Goal: Transaction & Acquisition: Book appointment/travel/reservation

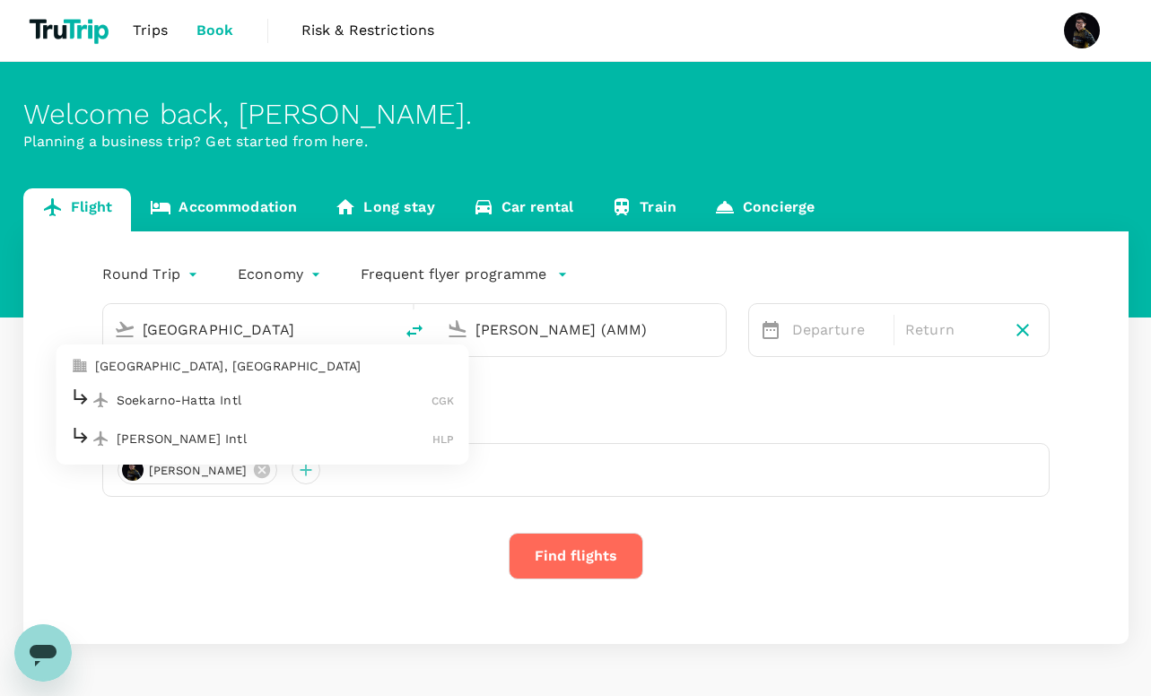
click at [286, 402] on p "Soekarno-Hatta Intl" at bounding box center [274, 400] width 315 height 18
type input "Soekarno-Hatta Intl (CGK)"
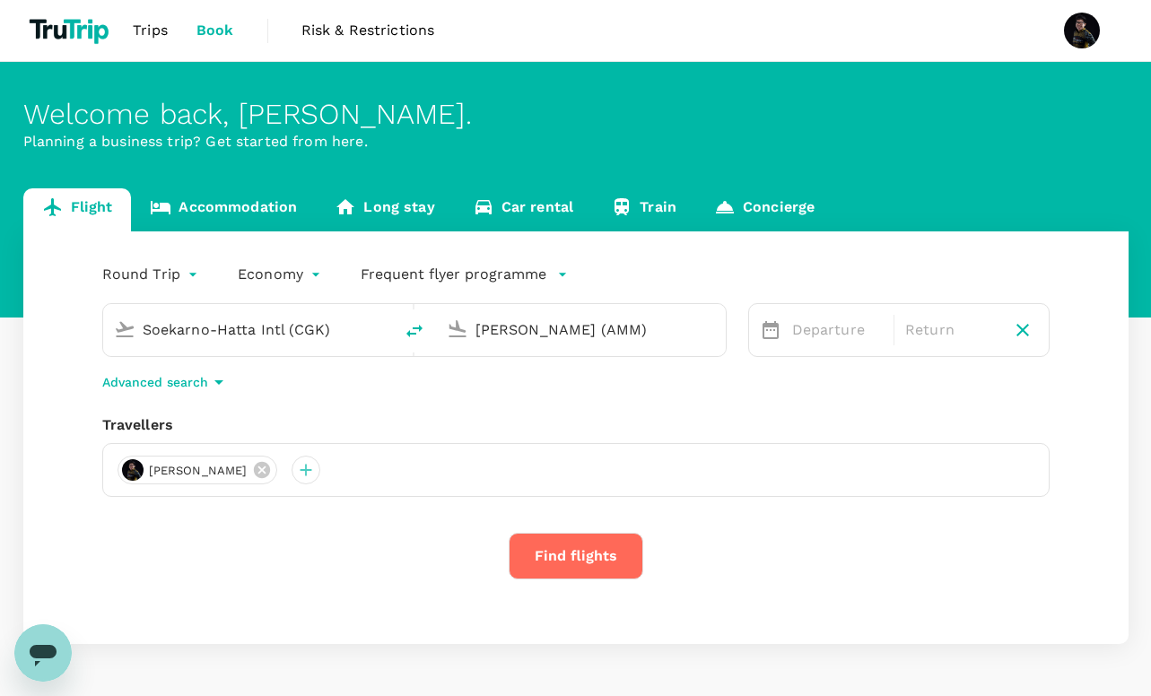
click at [533, 333] on input "Queen Alia Intl (AMM)" at bounding box center [581, 330] width 213 height 28
click at [526, 399] on p "Ninoy Aquino Intl" at bounding box center [606, 400] width 314 height 18
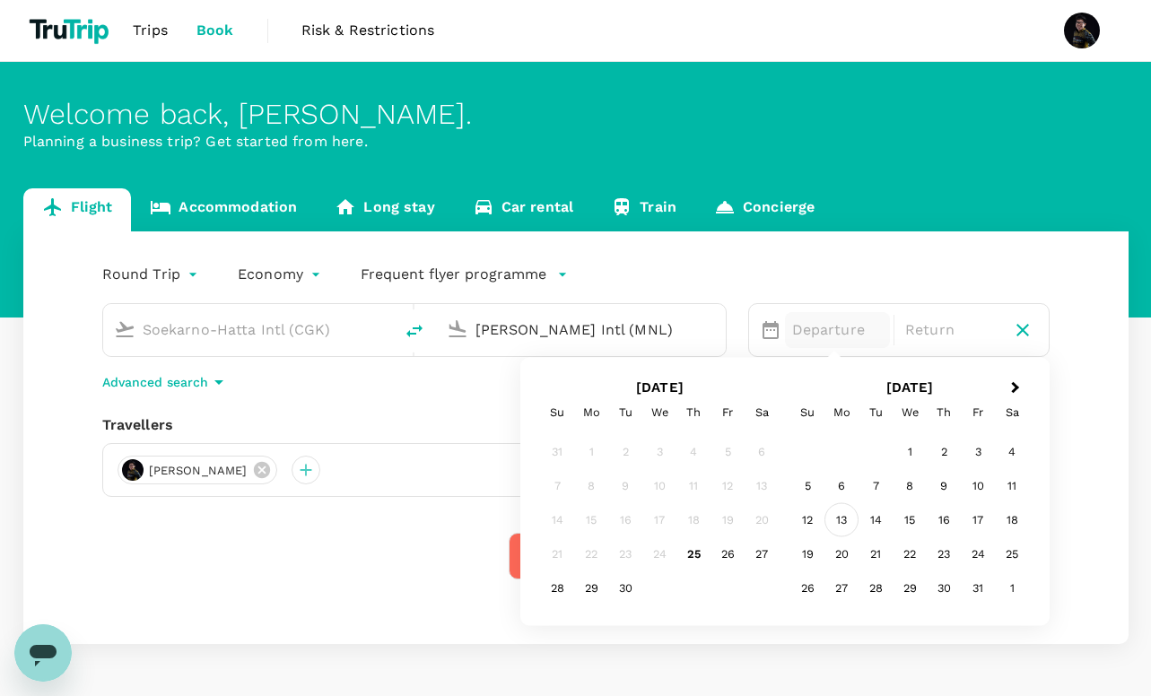
type input "Ninoy Aquino Intl (MNL)"
click at [846, 524] on div "13" at bounding box center [841, 520] width 34 height 34
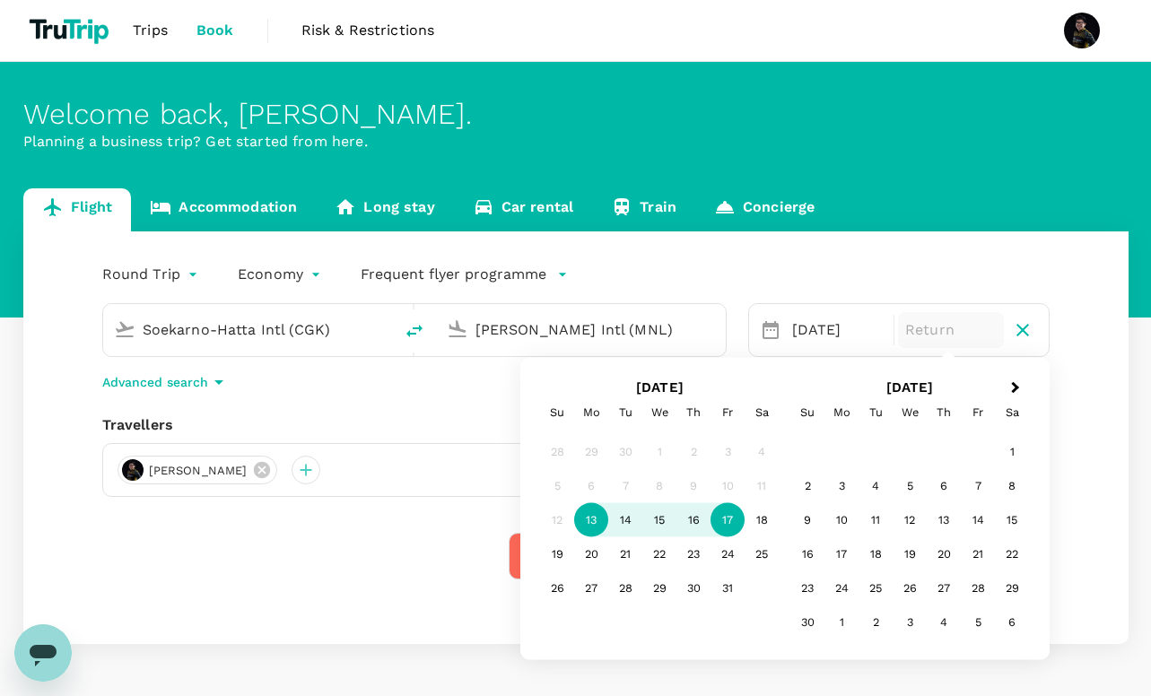
click at [729, 526] on div "17" at bounding box center [728, 520] width 34 height 34
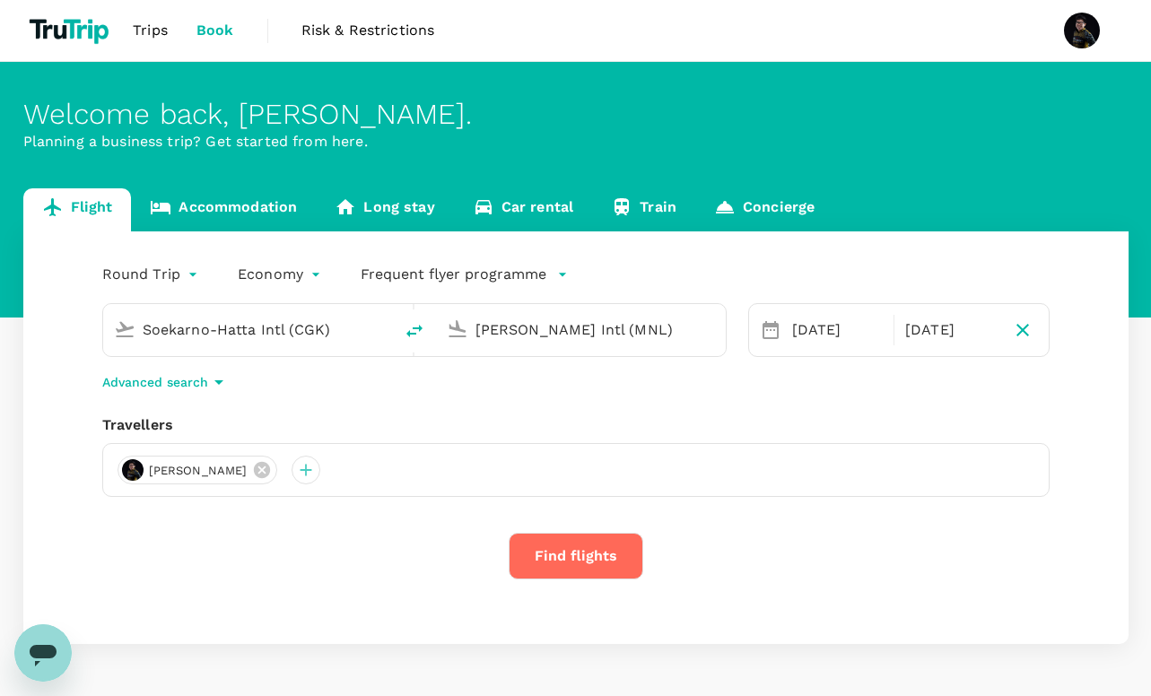
click at [554, 559] on button "Find flights" at bounding box center [576, 556] width 135 height 47
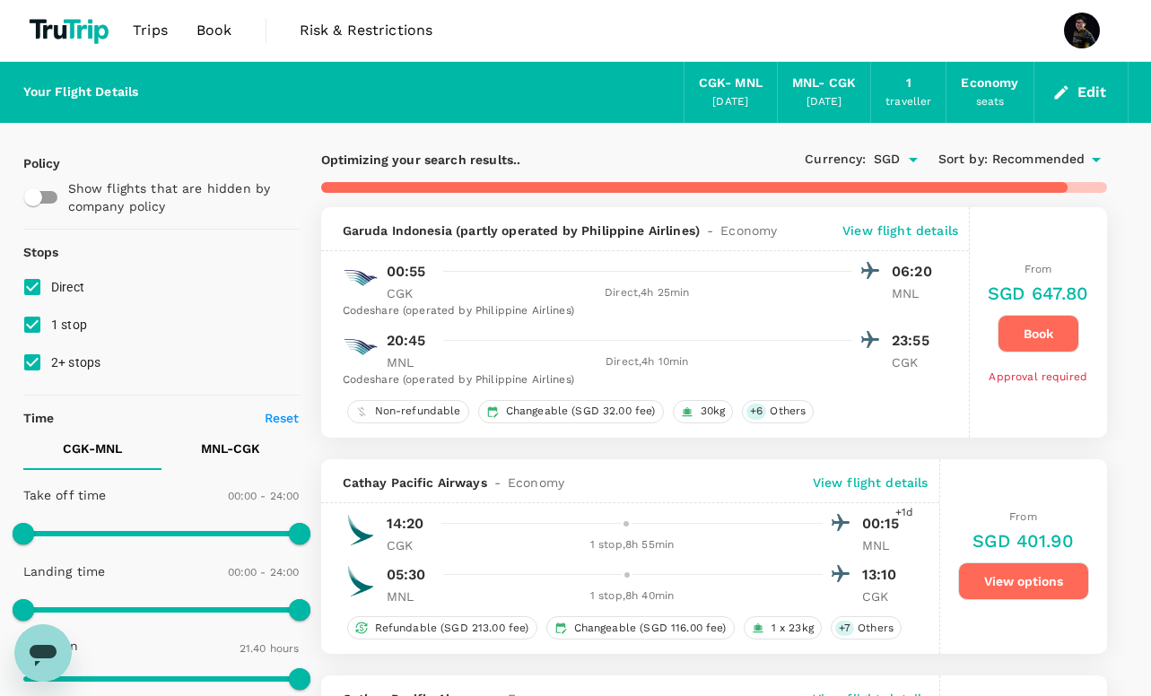
type input "1745"
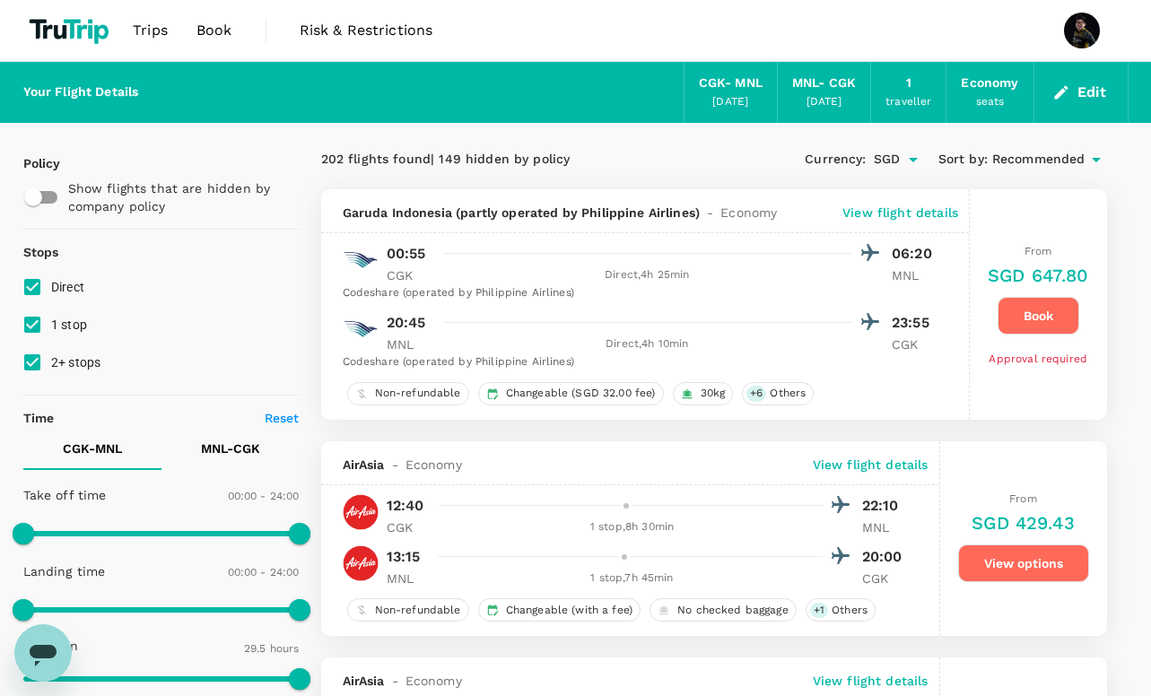
click at [37, 327] on input "1 stop" at bounding box center [32, 325] width 38 height 38
checkbox input "false"
click at [30, 366] on input "2+ stops" at bounding box center [32, 363] width 38 height 38
checkbox input "false"
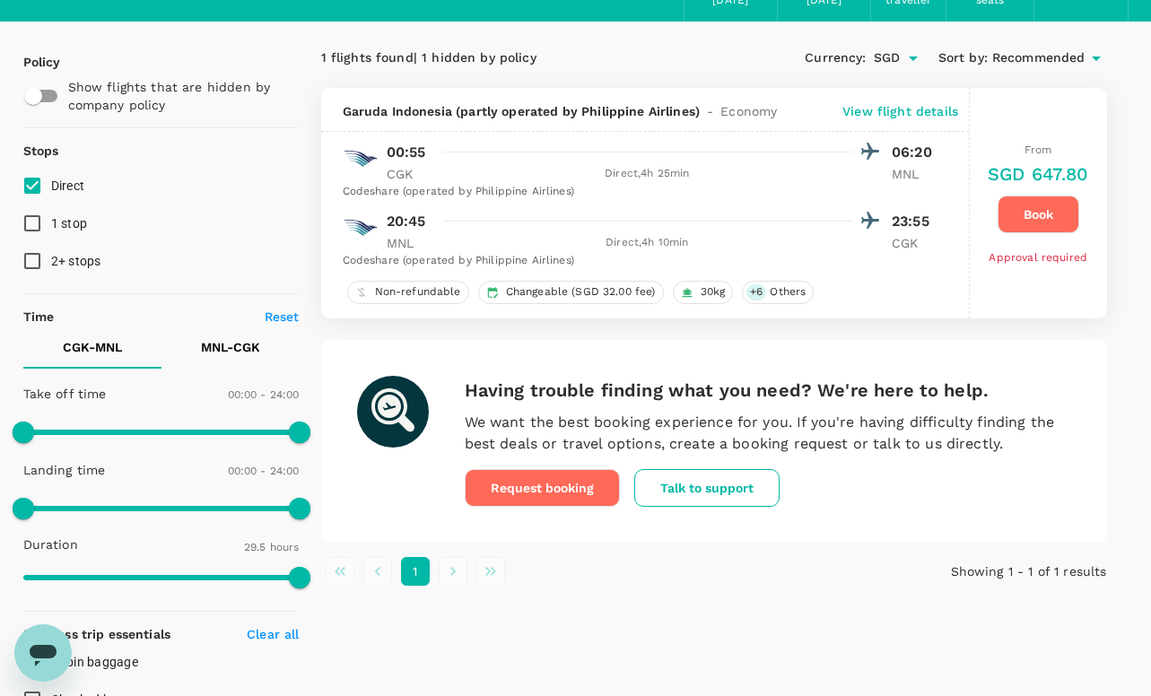
scroll to position [100, 0]
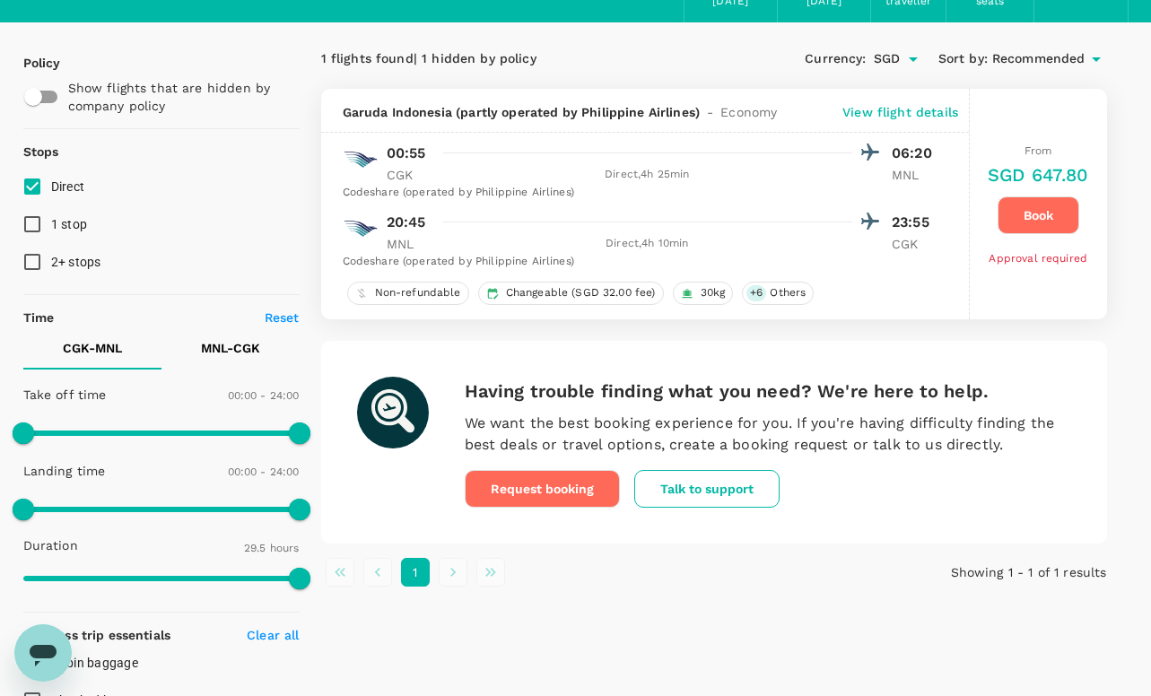
click at [921, 117] on p "View flight details" at bounding box center [900, 112] width 116 height 18
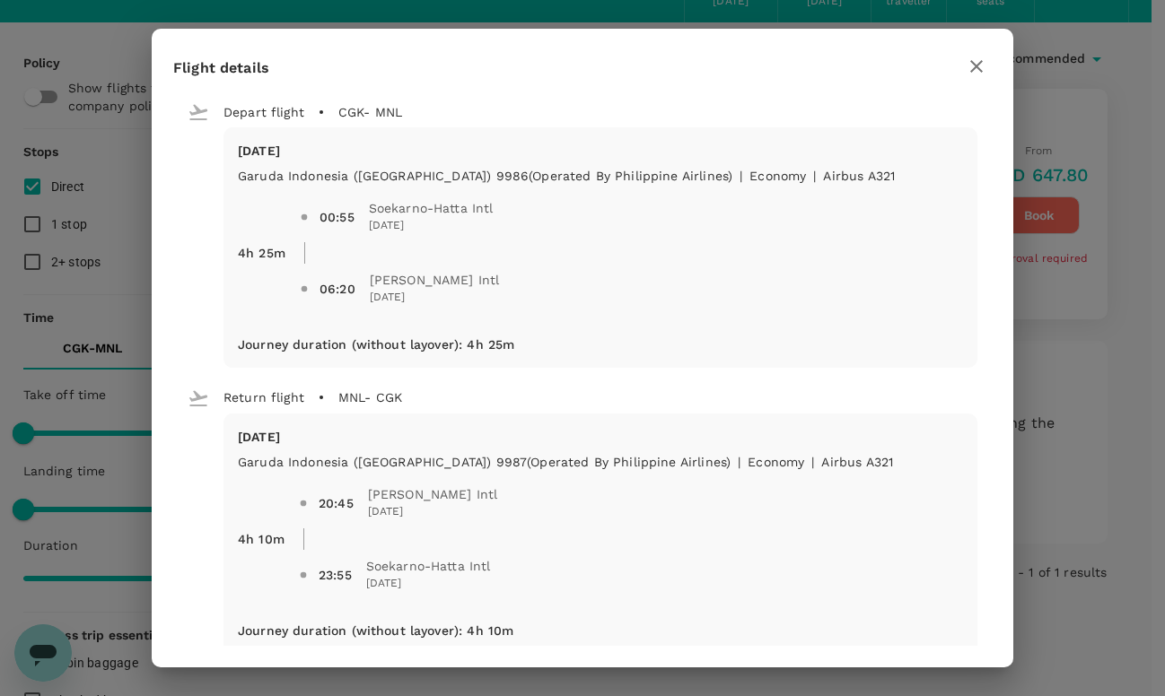
click at [986, 67] on icon "button" at bounding box center [976, 67] width 22 height 22
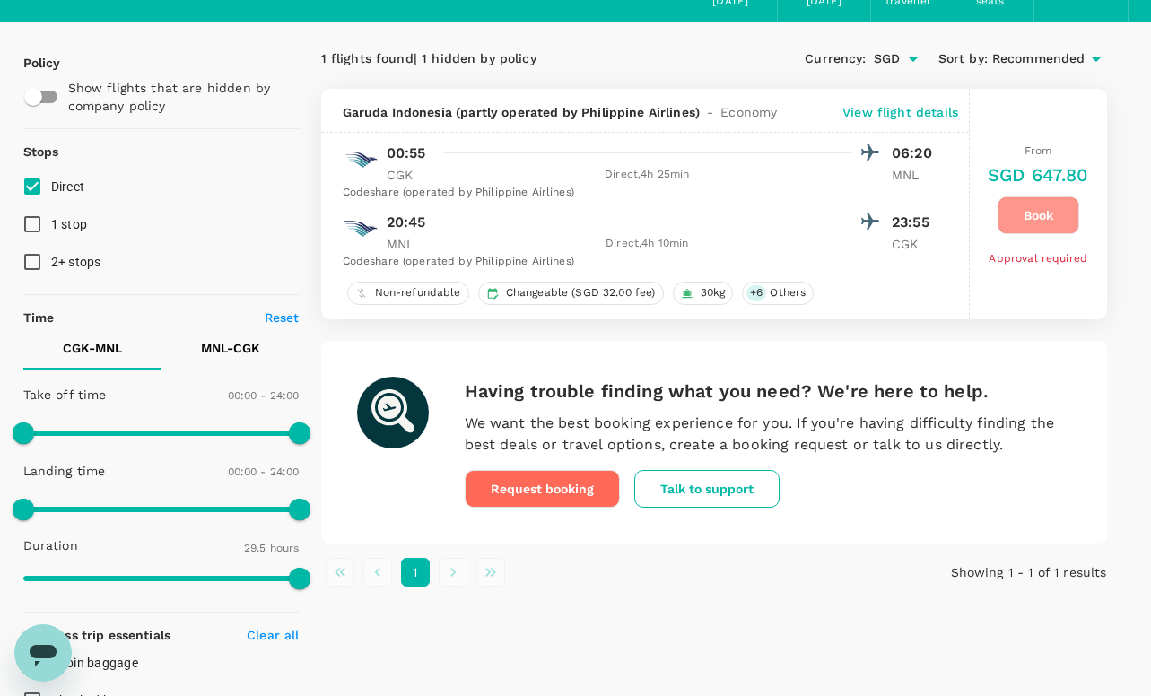
click at [1039, 216] on button "Book" at bounding box center [1039, 215] width 82 height 38
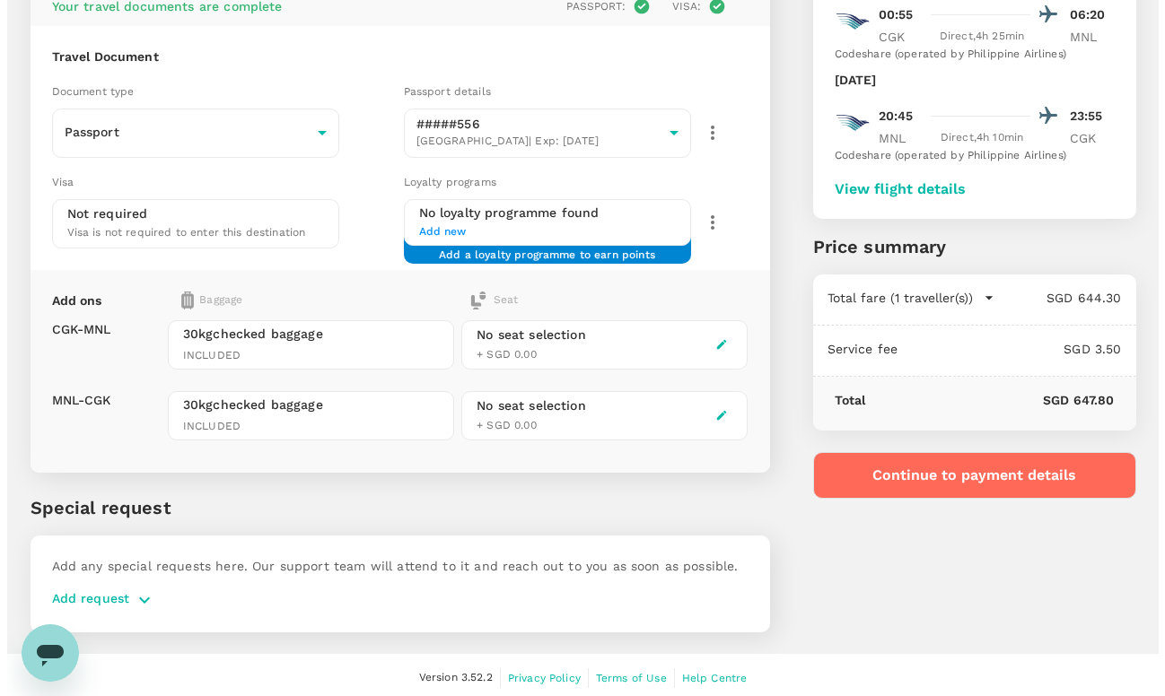
scroll to position [165, 0]
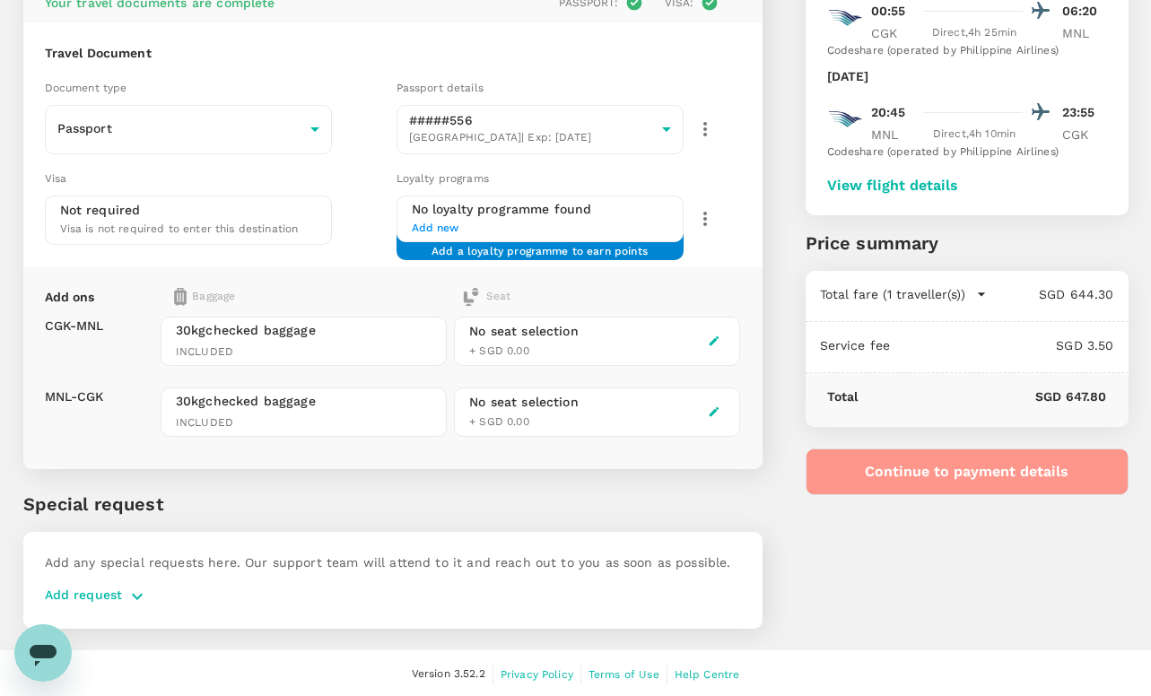
click at [976, 475] on button "Continue to payment details" at bounding box center [967, 472] width 323 height 47
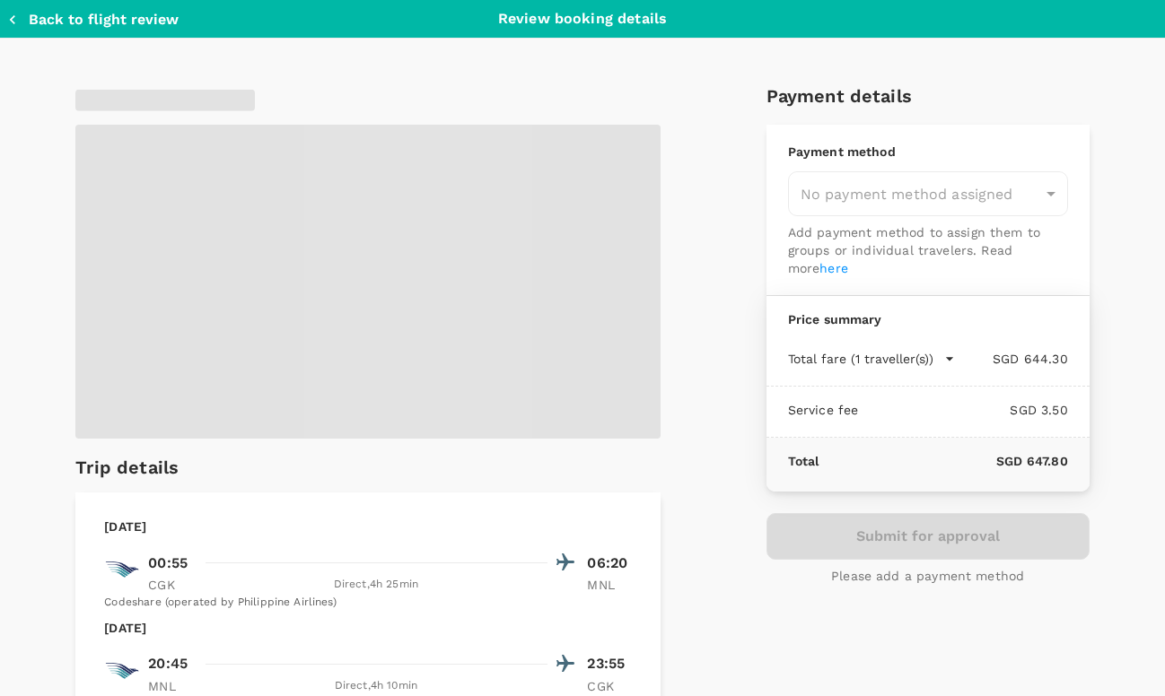
type input "9e3f84f6-e8e2-4b84-9802-540fead0bac2"
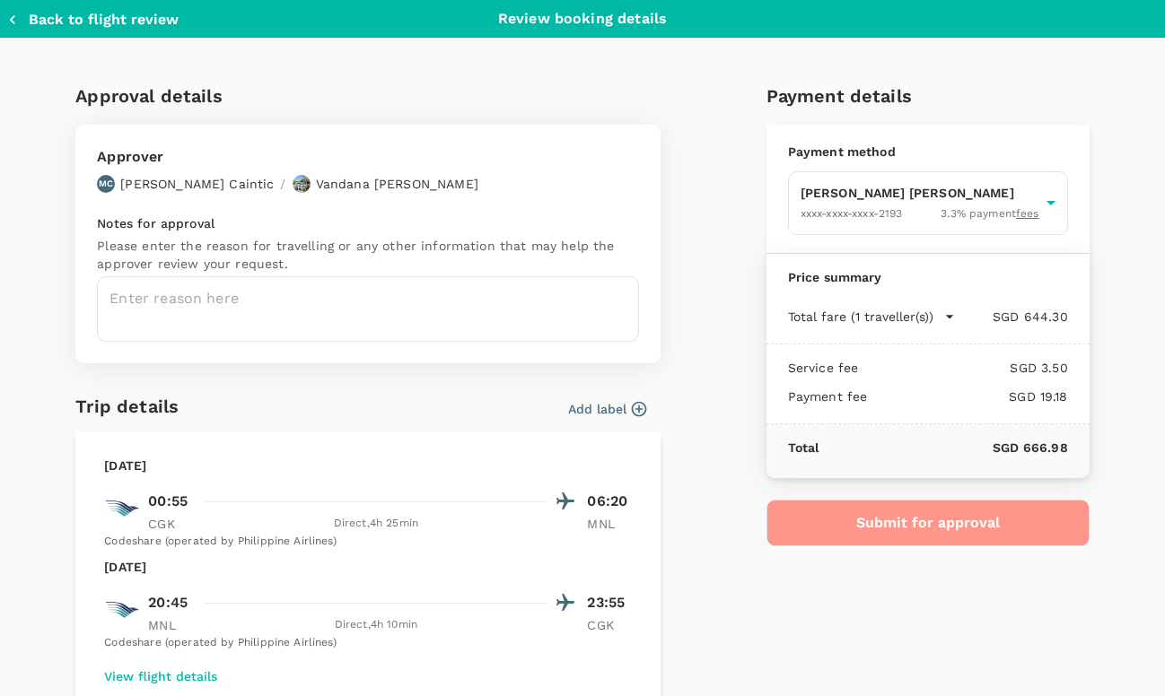
click at [900, 523] on button "Submit for approval" at bounding box center [927, 523] width 323 height 47
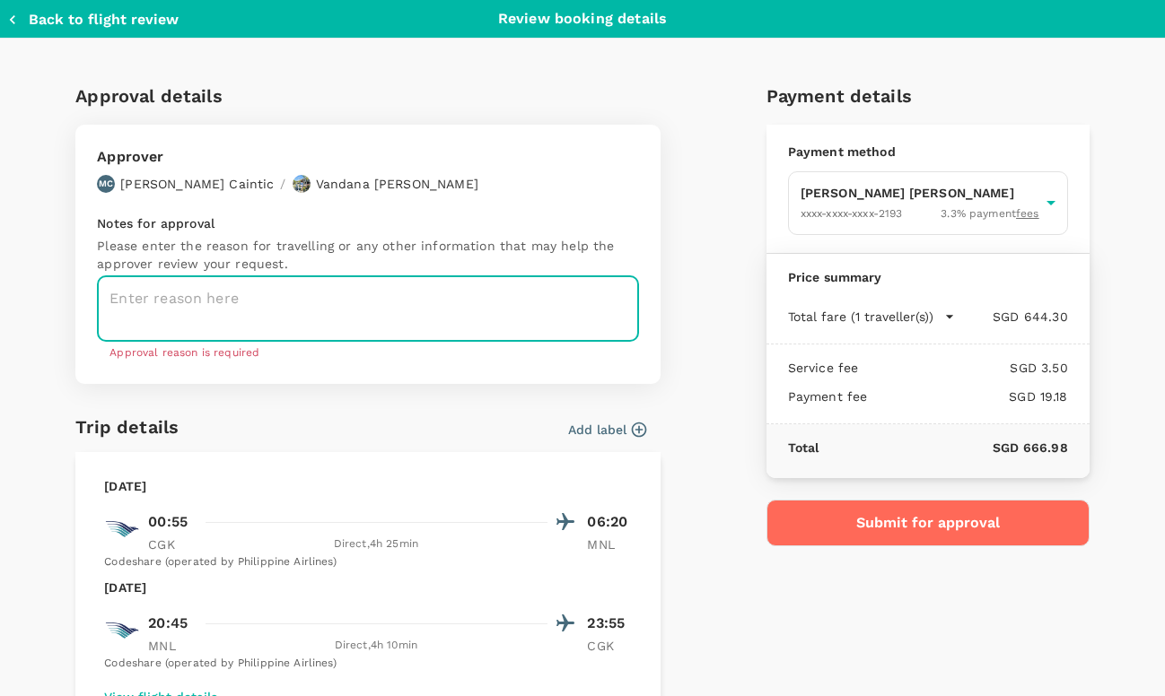
click at [161, 299] on textarea at bounding box center [368, 308] width 542 height 65
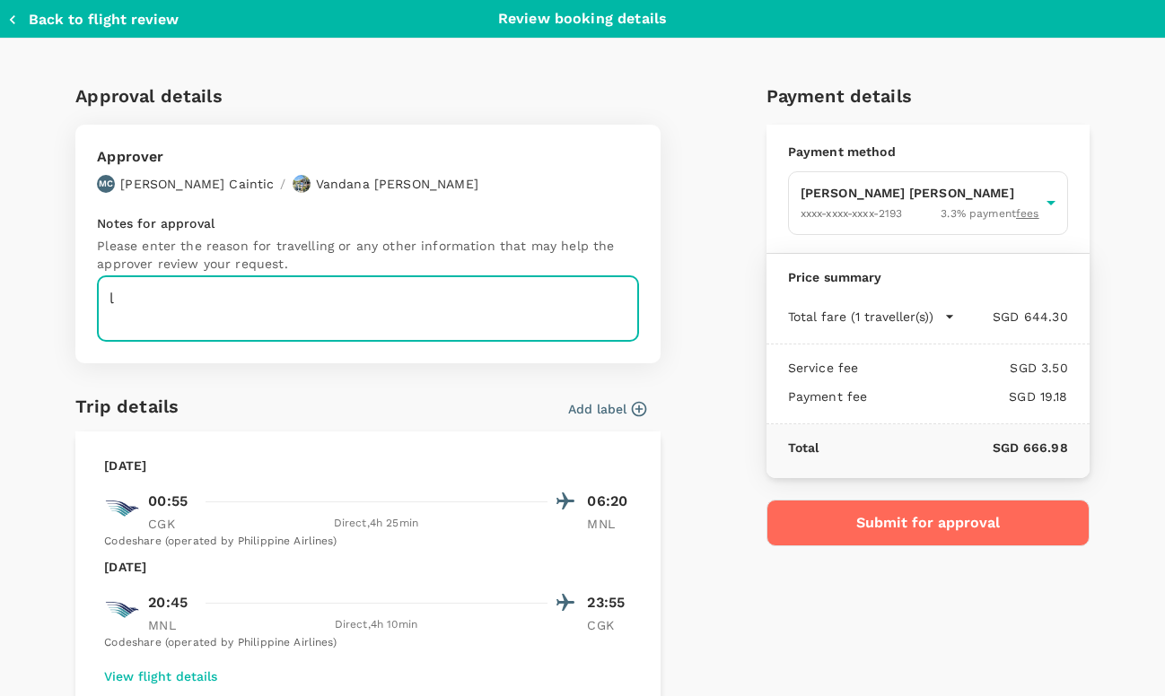
type textarea "l"
type textarea "Client meeting"
click at [955, 520] on button "Submit for approval" at bounding box center [927, 523] width 323 height 47
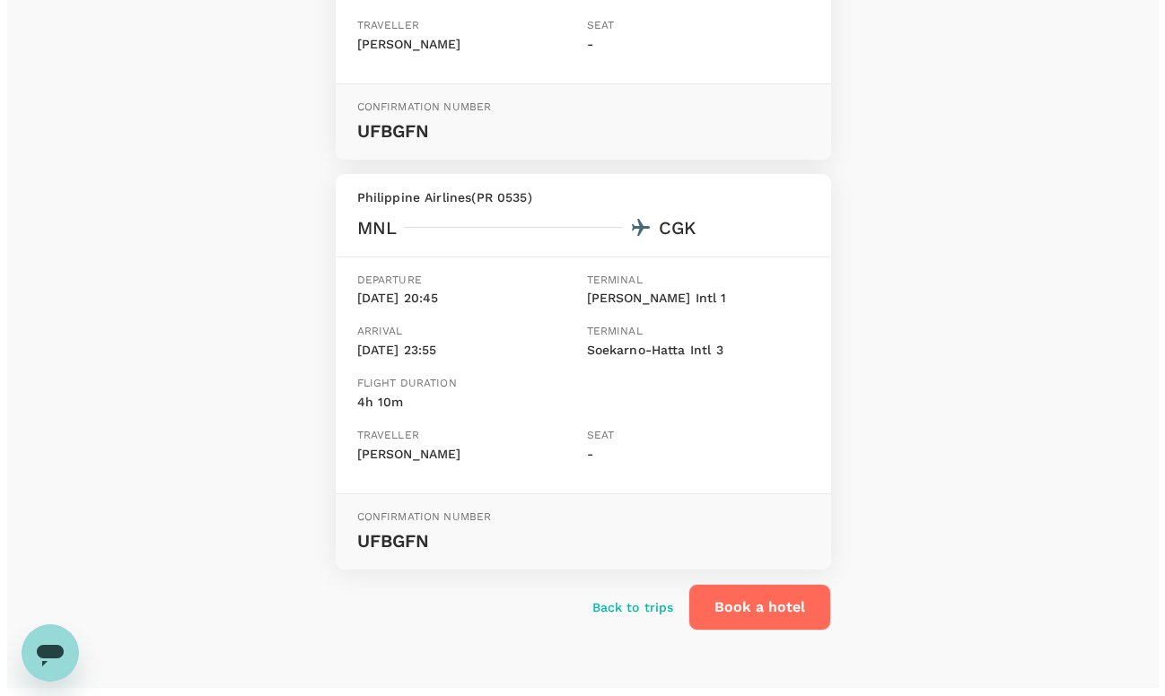
scroll to position [558, 0]
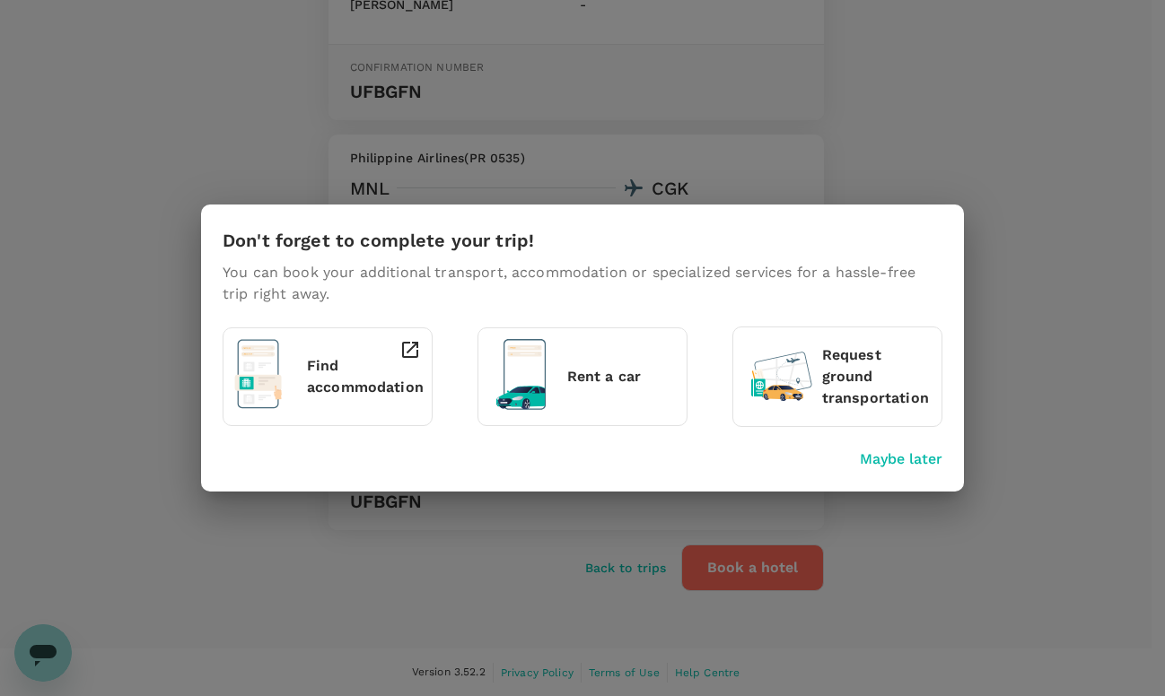
click at [325, 392] on p "Find accommodation" at bounding box center [365, 376] width 117 height 43
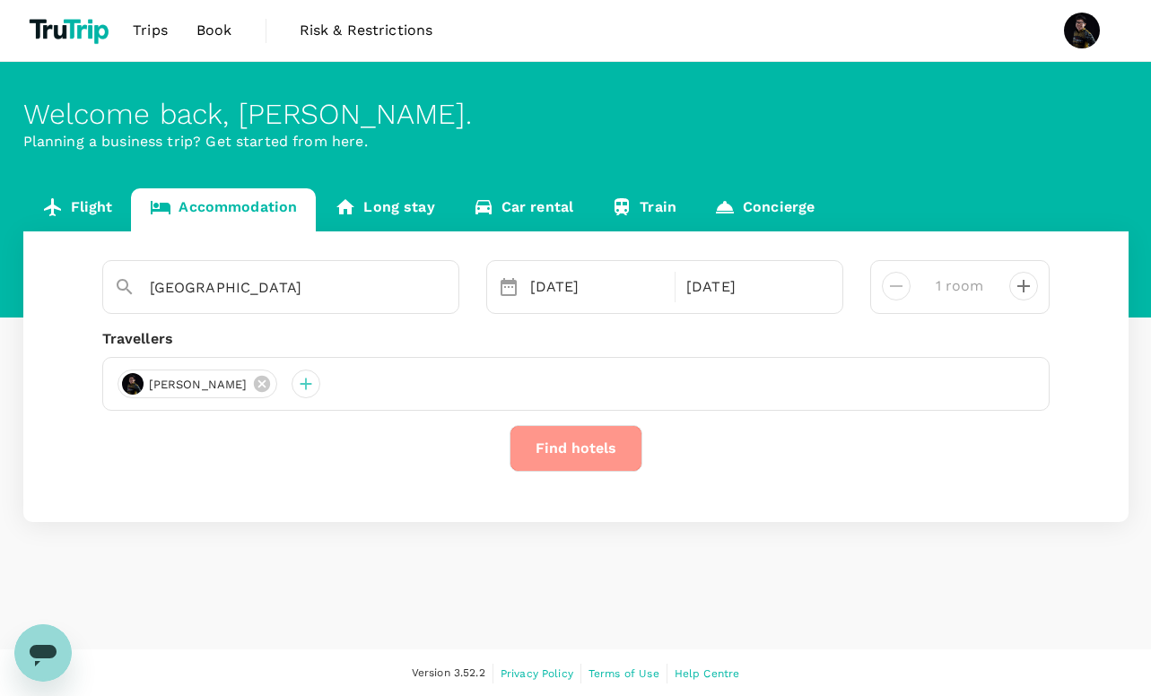
click at [593, 454] on button "Find hotels" at bounding box center [576, 448] width 133 height 47
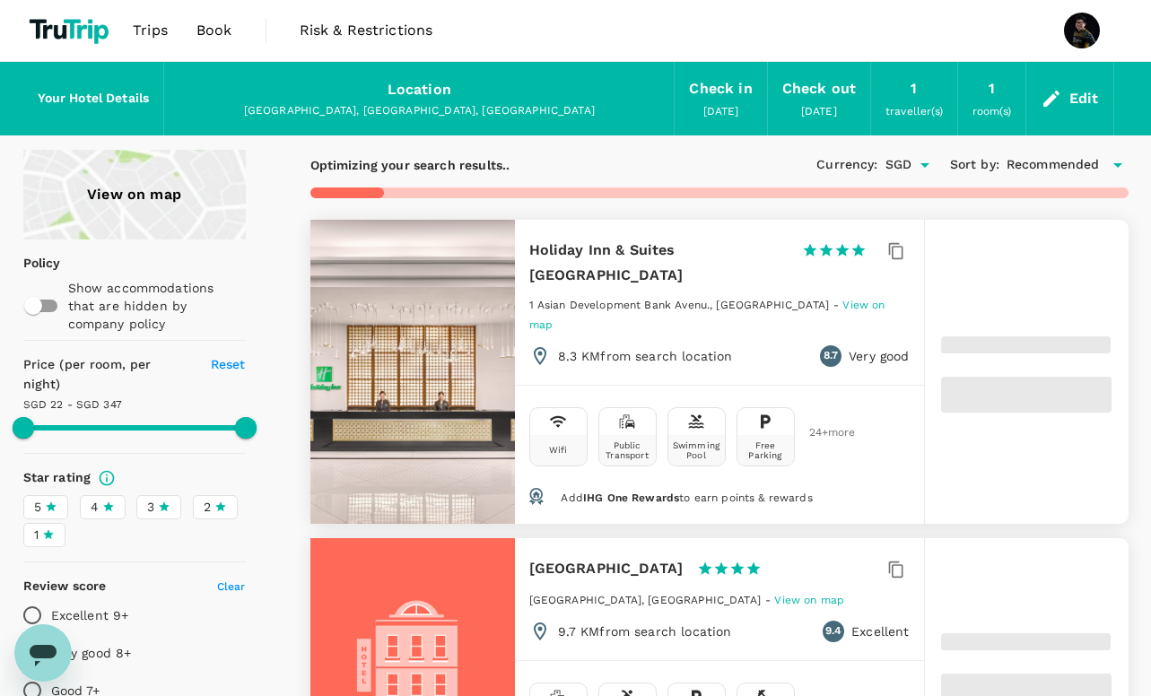
type input "346.8"
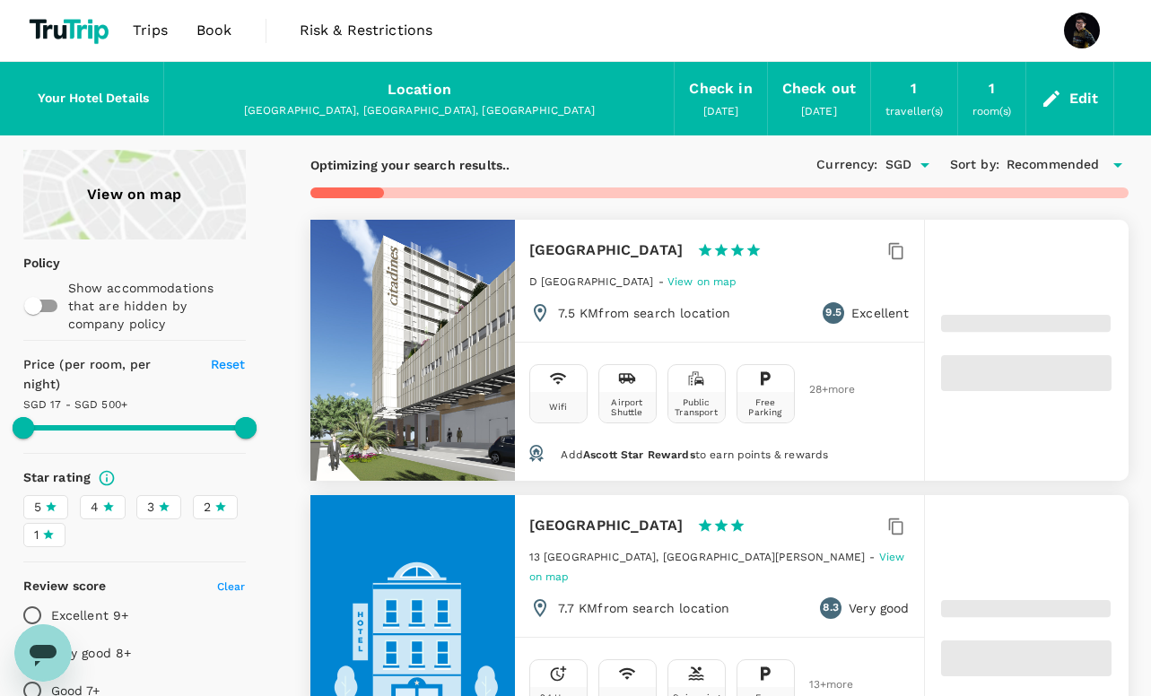
type input "16.8"
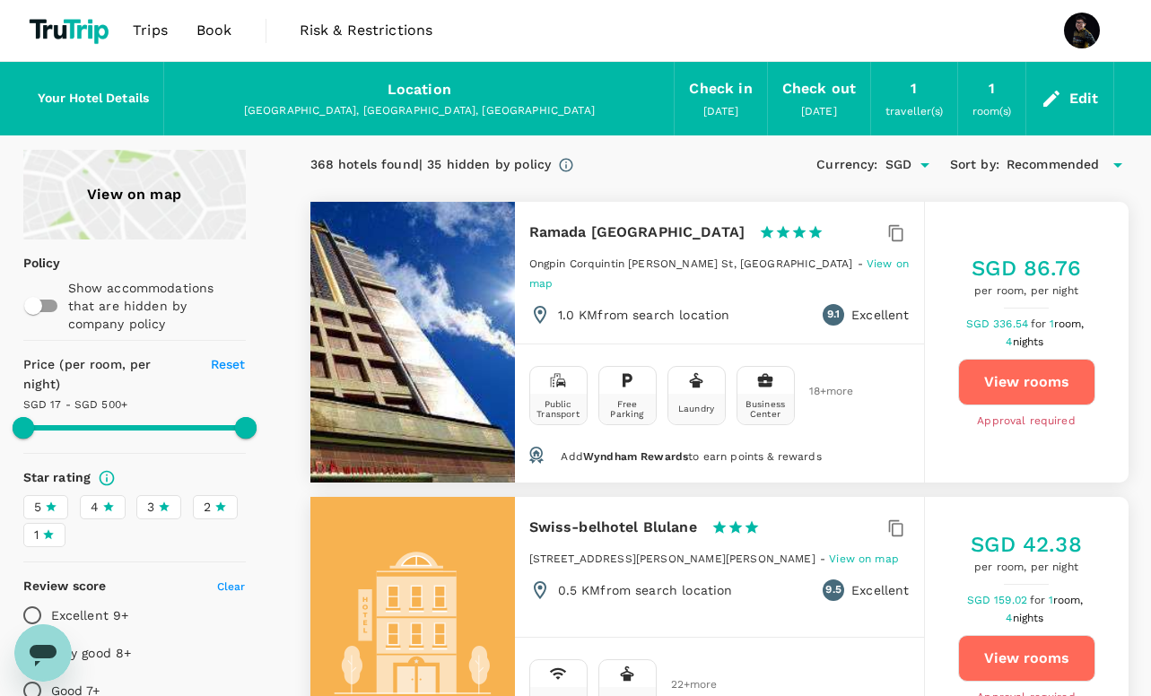
click at [1041, 159] on span "Recommended" at bounding box center [1053, 165] width 93 height 20
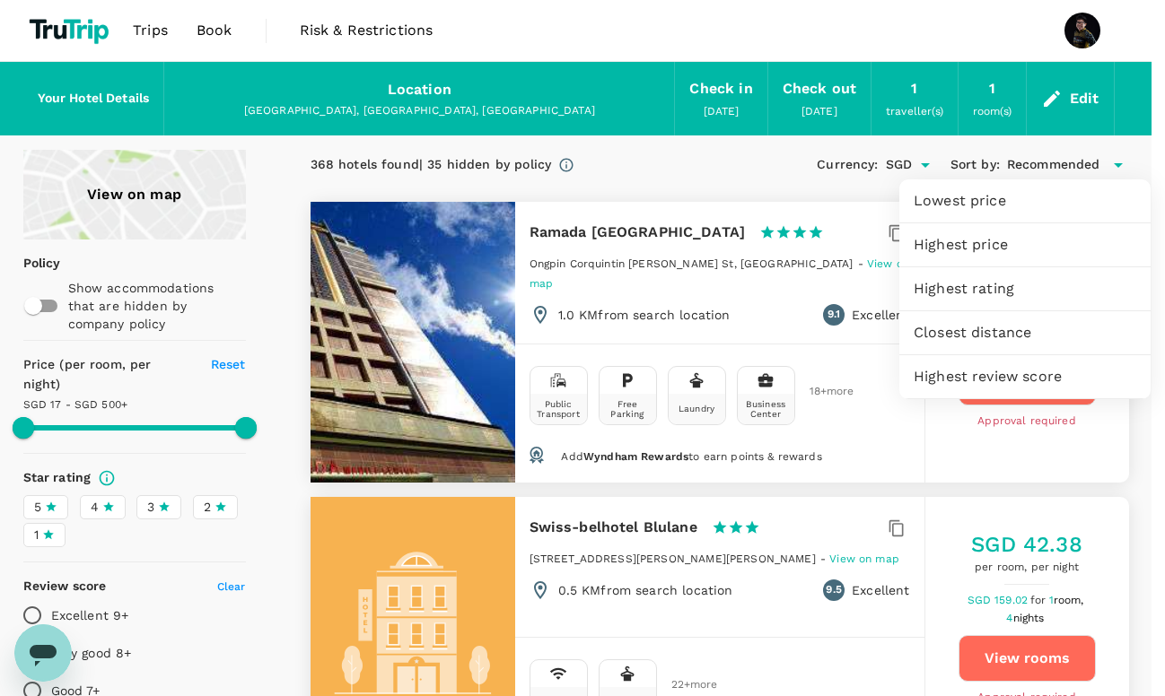
click at [1002, 205] on span "Lowest price" at bounding box center [1024, 201] width 222 height 22
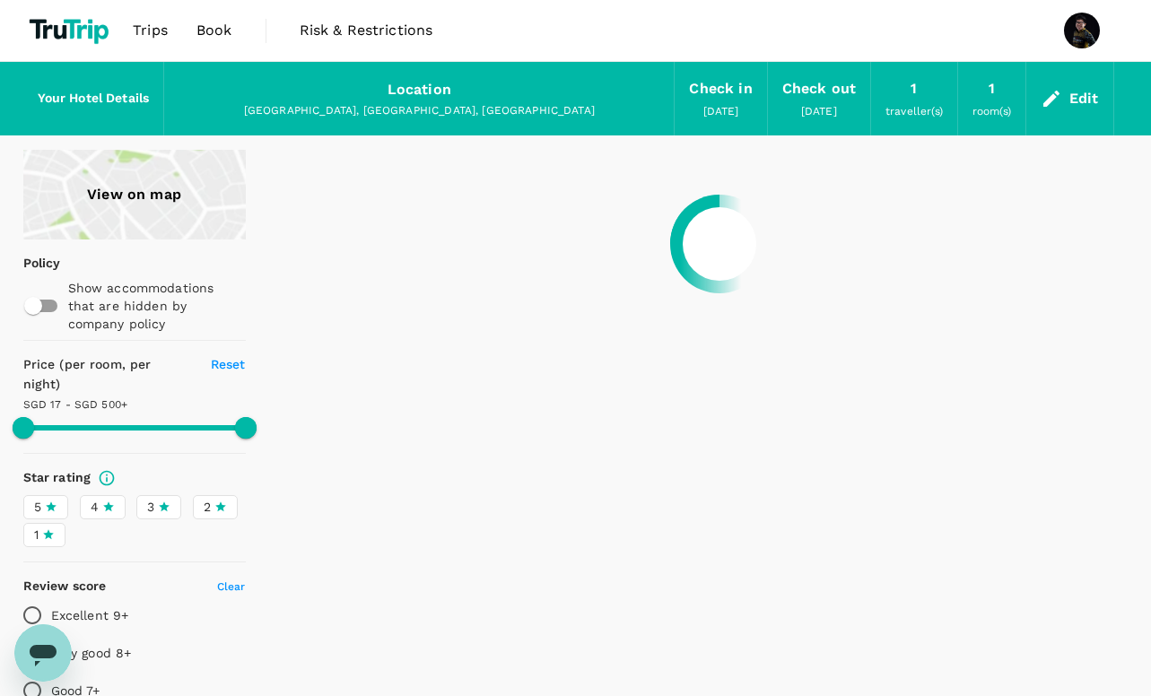
type input "499.8"
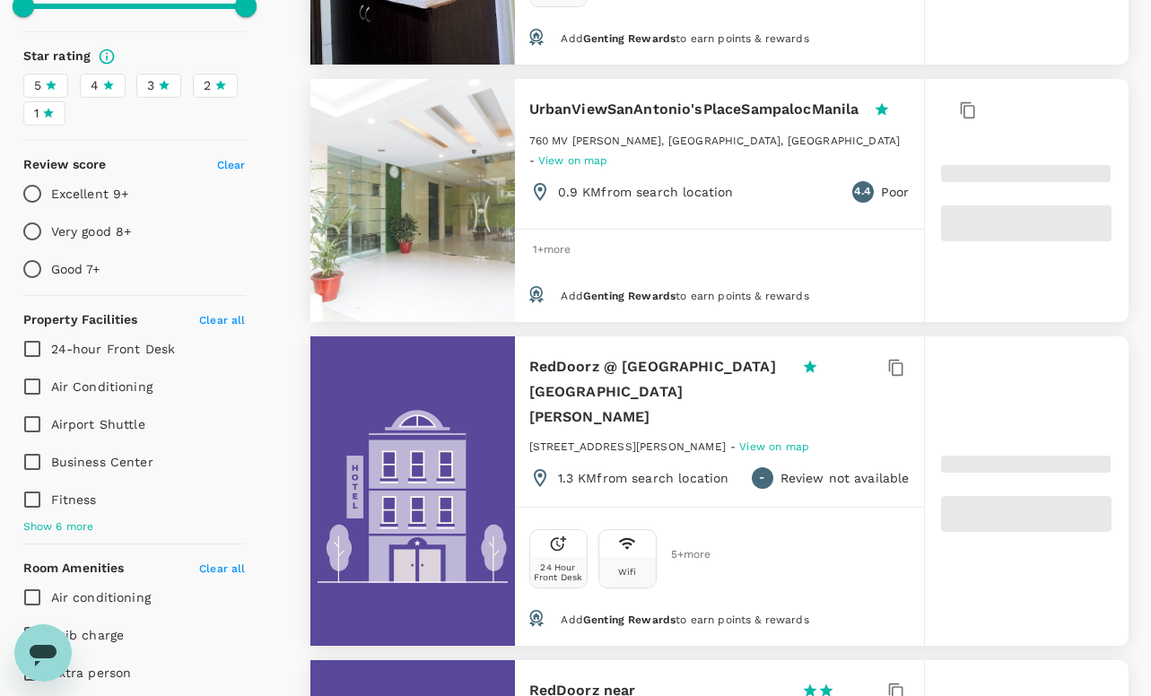
scroll to position [418, 0]
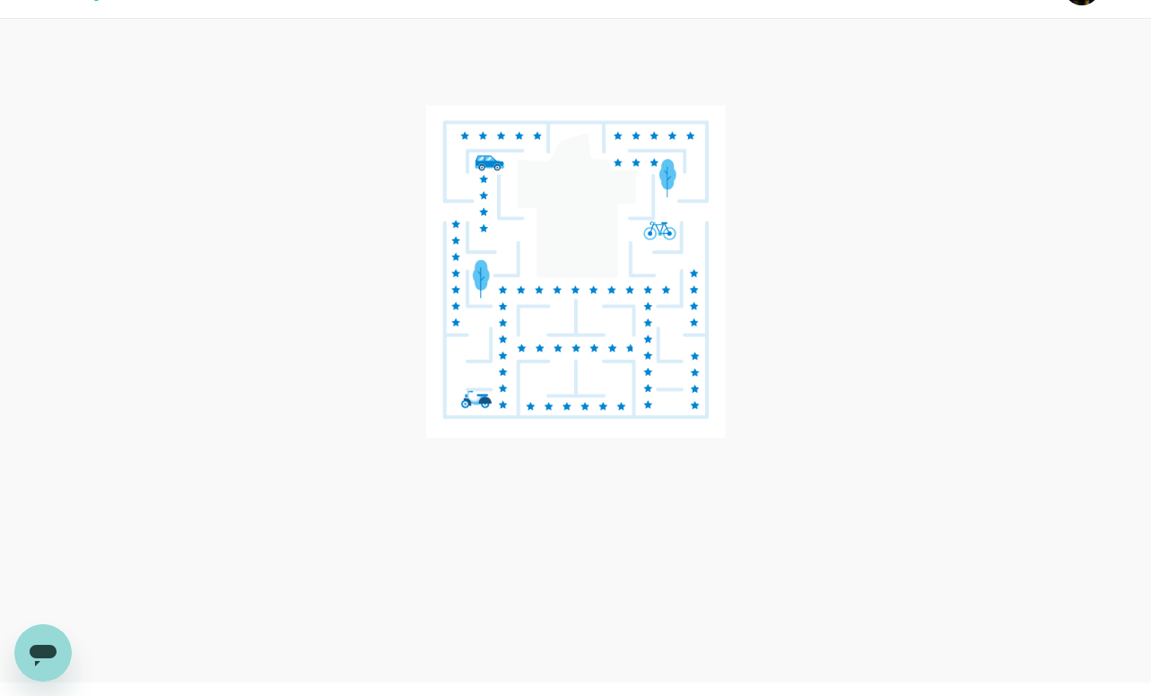
scroll to position [77, 0]
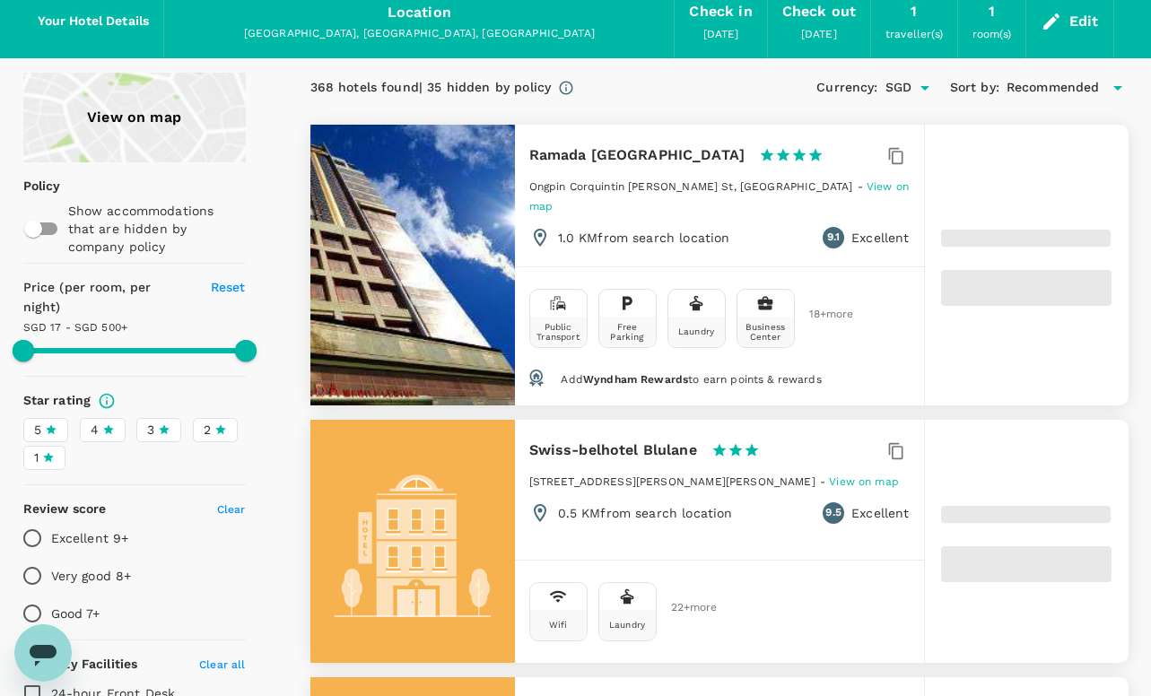
click at [1053, 82] on span "Recommended" at bounding box center [1053, 88] width 93 height 20
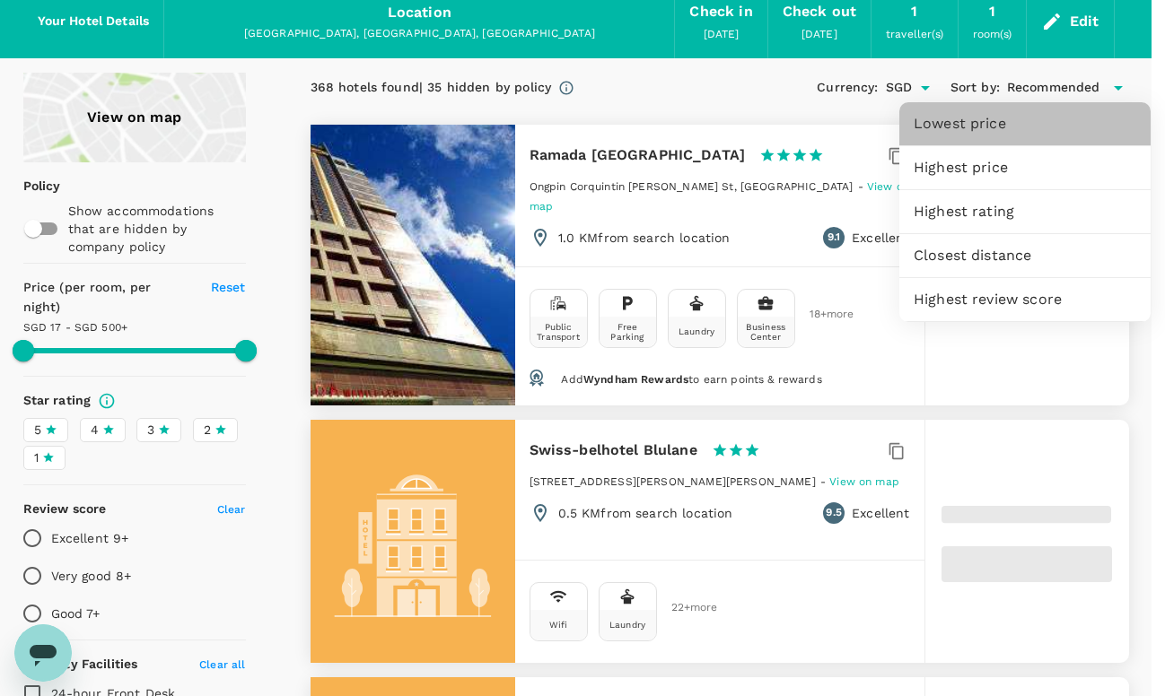
click at [999, 125] on span "Lowest price" at bounding box center [1024, 124] width 222 height 22
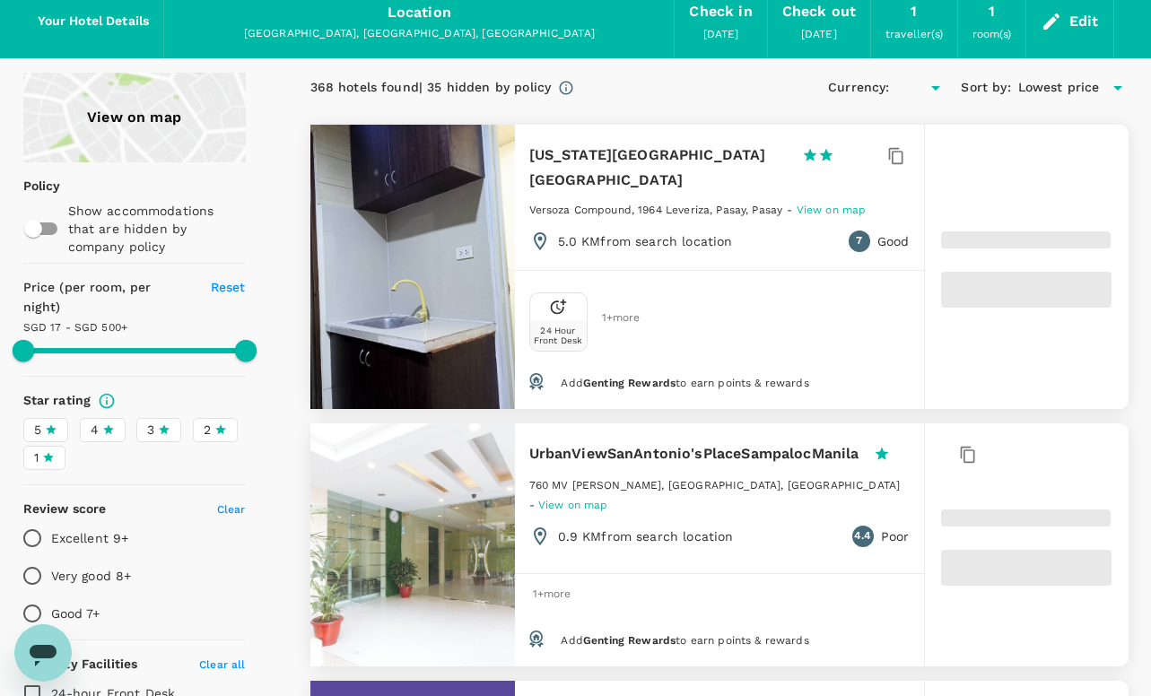
type input "499.8"
type input "SGD"
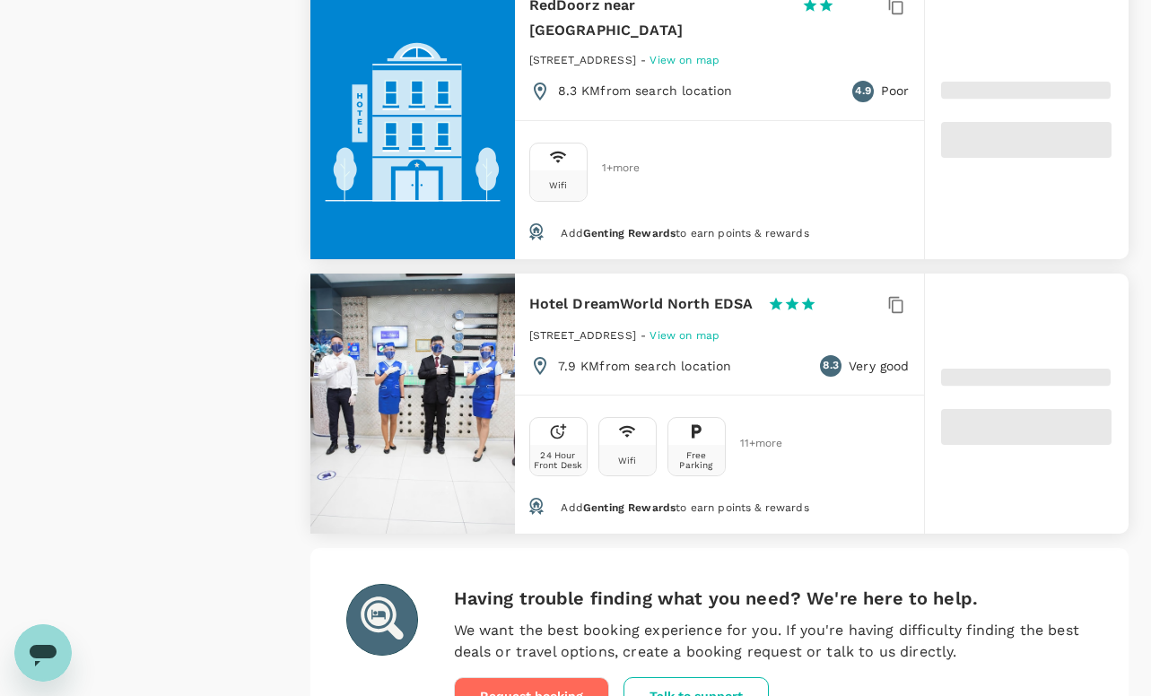
scroll to position [5497, 0]
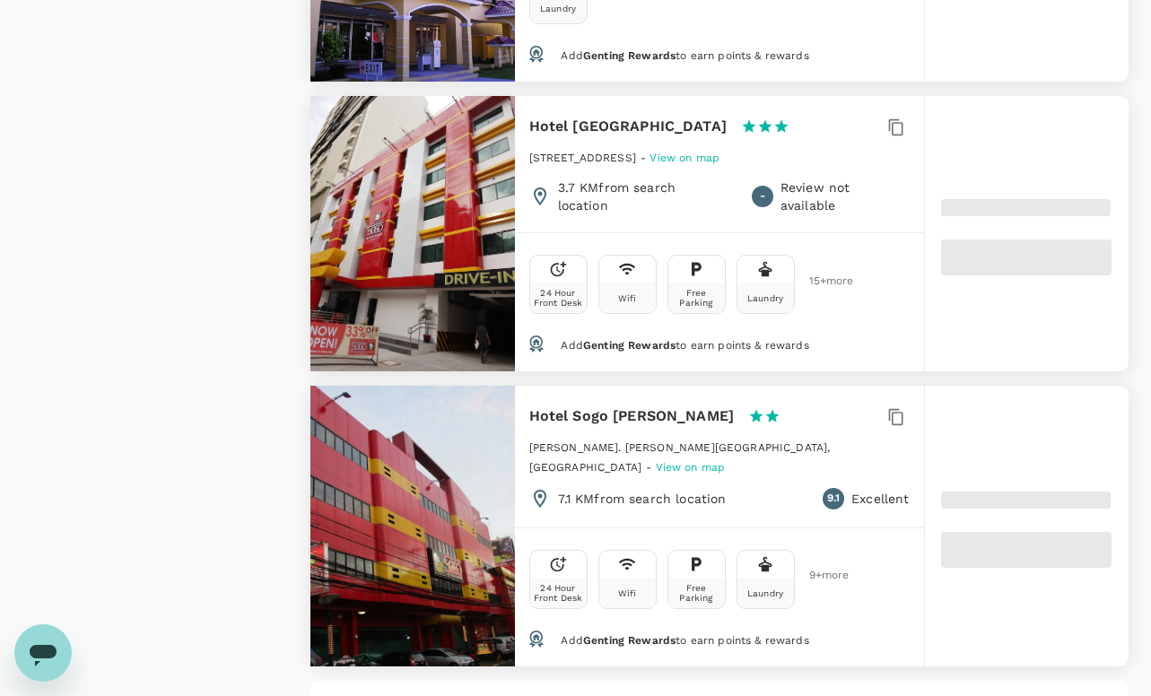
scroll to position [5532, 0]
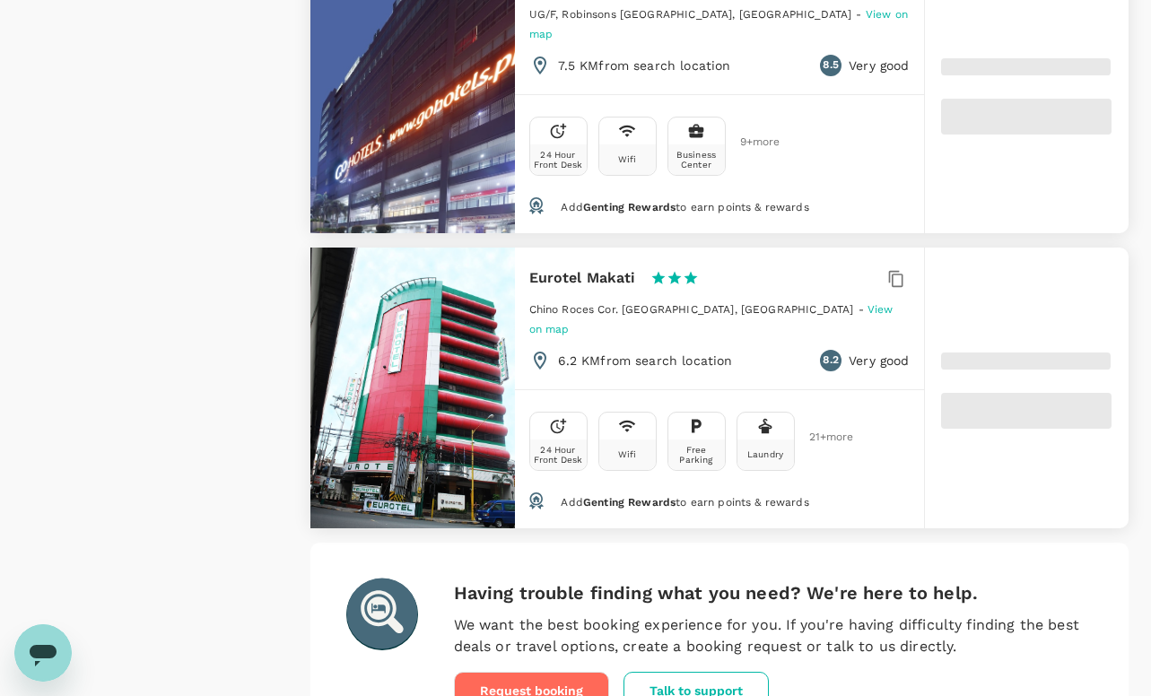
scroll to position [5500, 0]
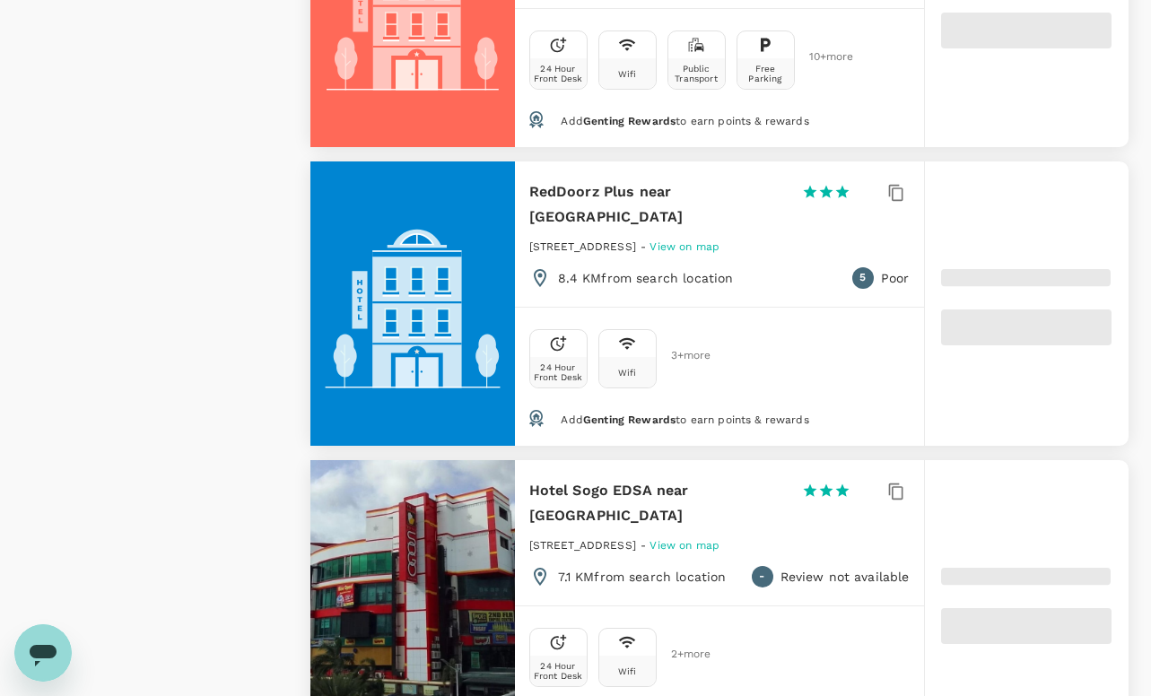
scroll to position [5419, 0]
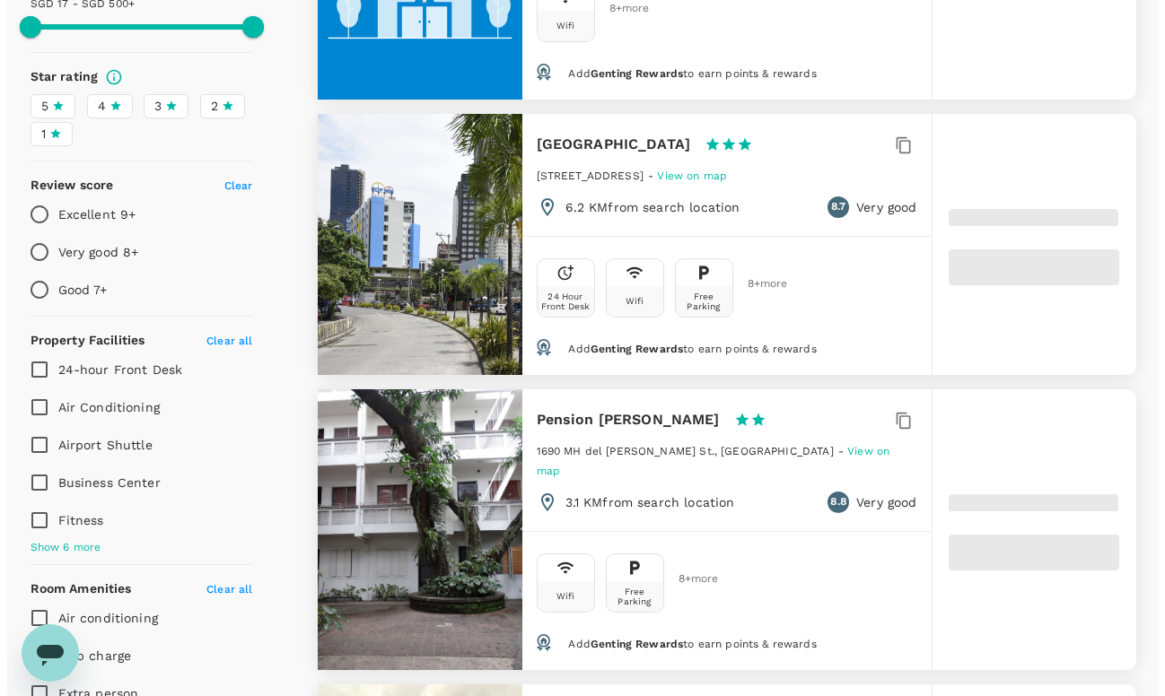
scroll to position [701, 0]
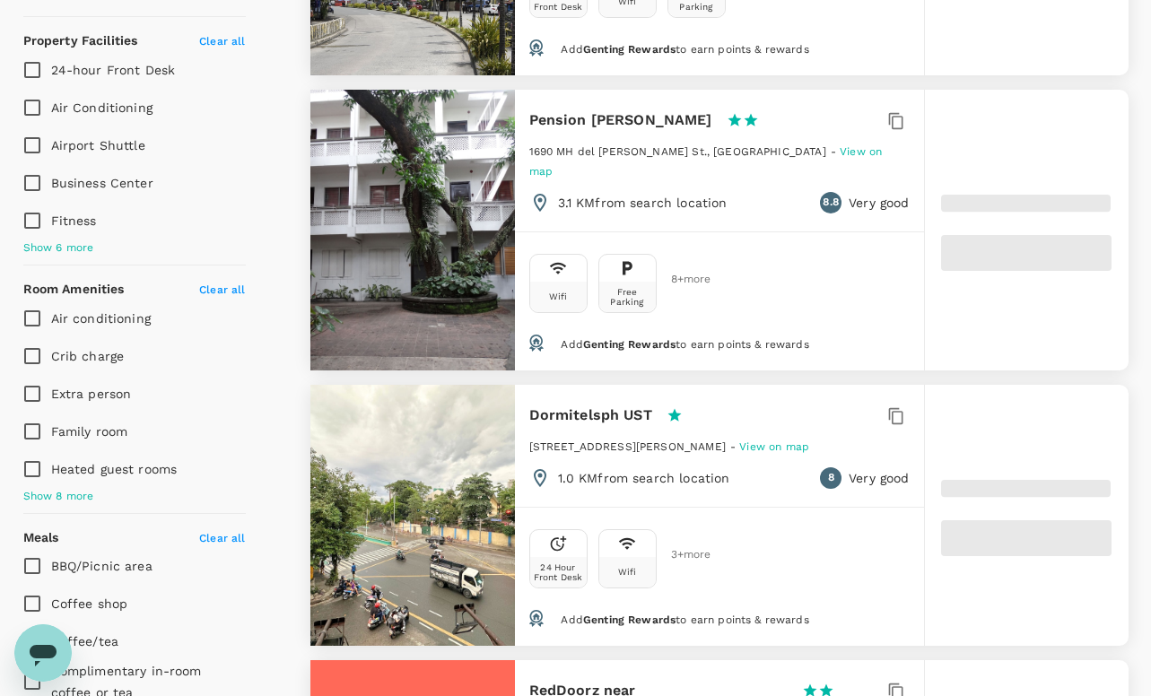
type input "499.8"
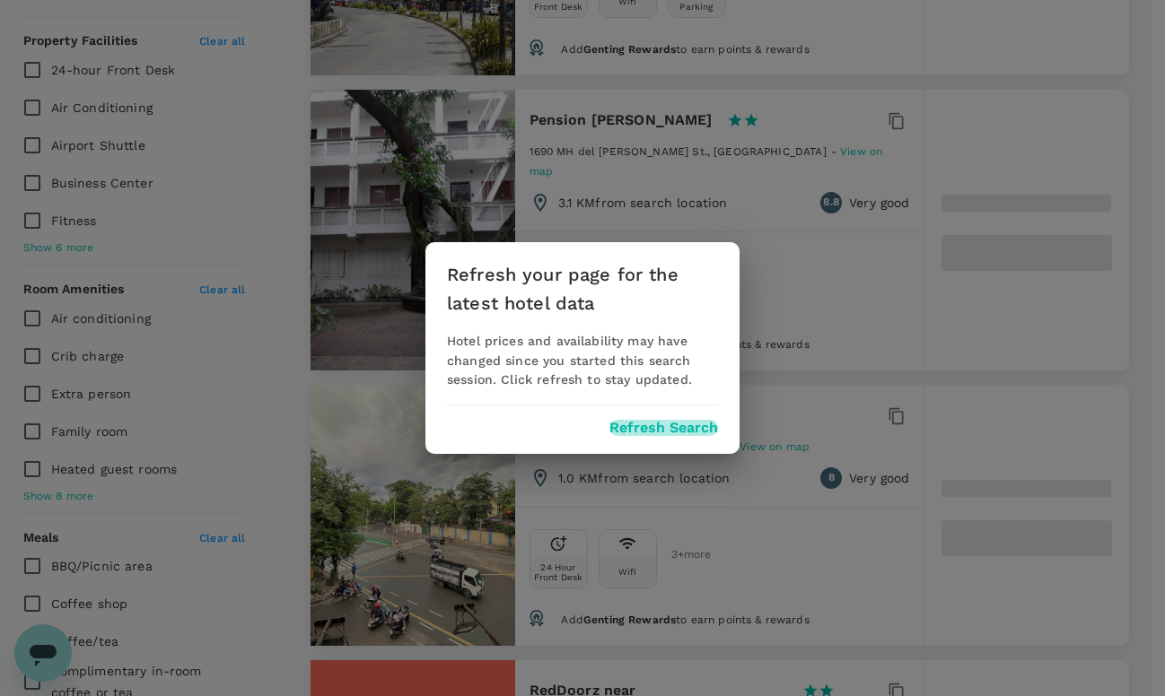
click at [664, 432] on button "Refresh Search" at bounding box center [663, 428] width 109 height 16
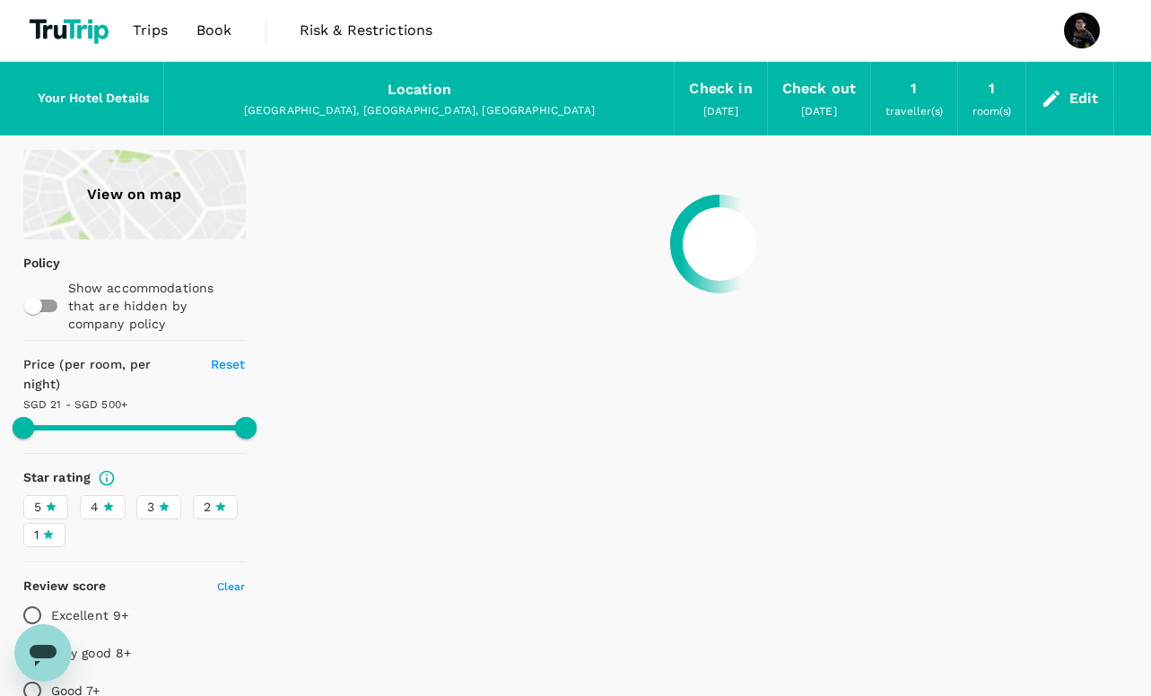
type input "499.57"
type input "20.91"
type input "499.91"
type input "16.91"
click at [359, 109] on div "Manila, Metro Manila, Philippines" at bounding box center [419, 111] width 481 height 18
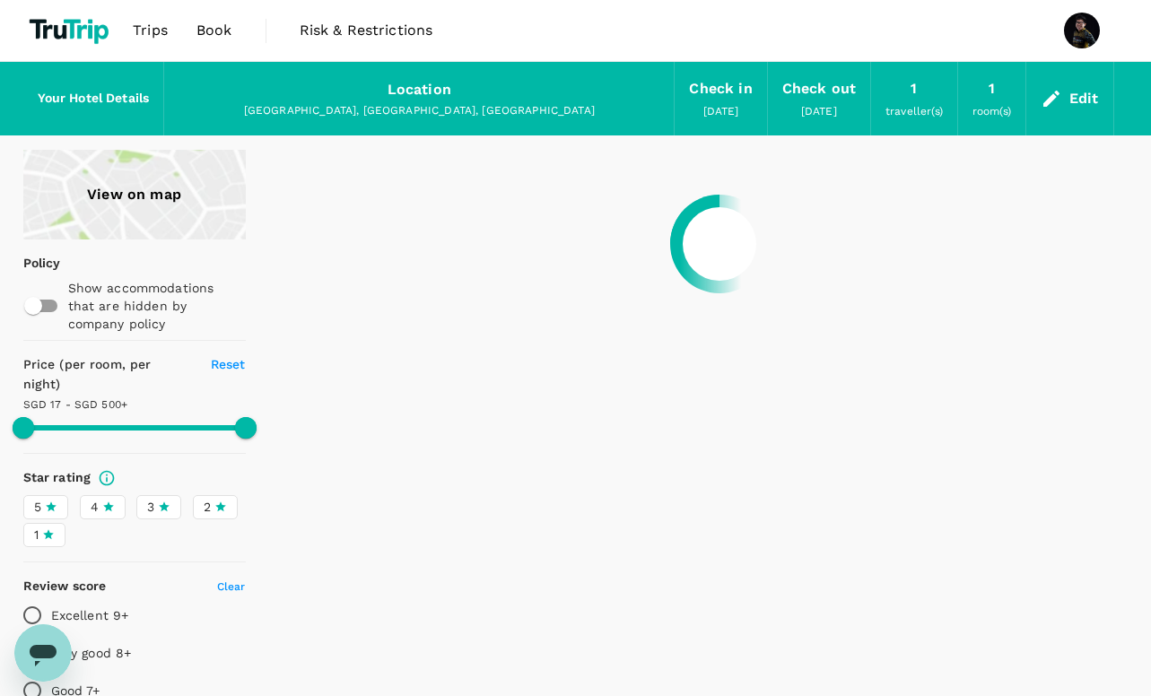
click at [1060, 98] on icon at bounding box center [1052, 99] width 22 height 22
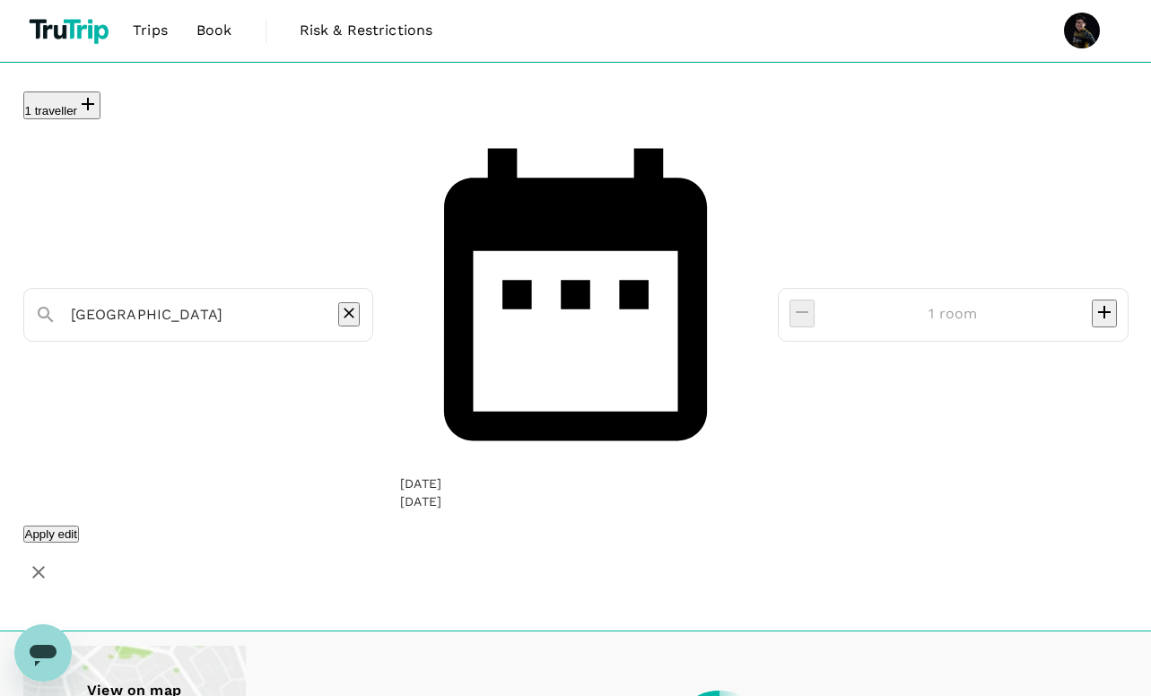
type input "499.91"
click at [223, 301] on input "Manila" at bounding box center [191, 315] width 241 height 28
type input "m"
type input "499.91"
type input "mini eton"
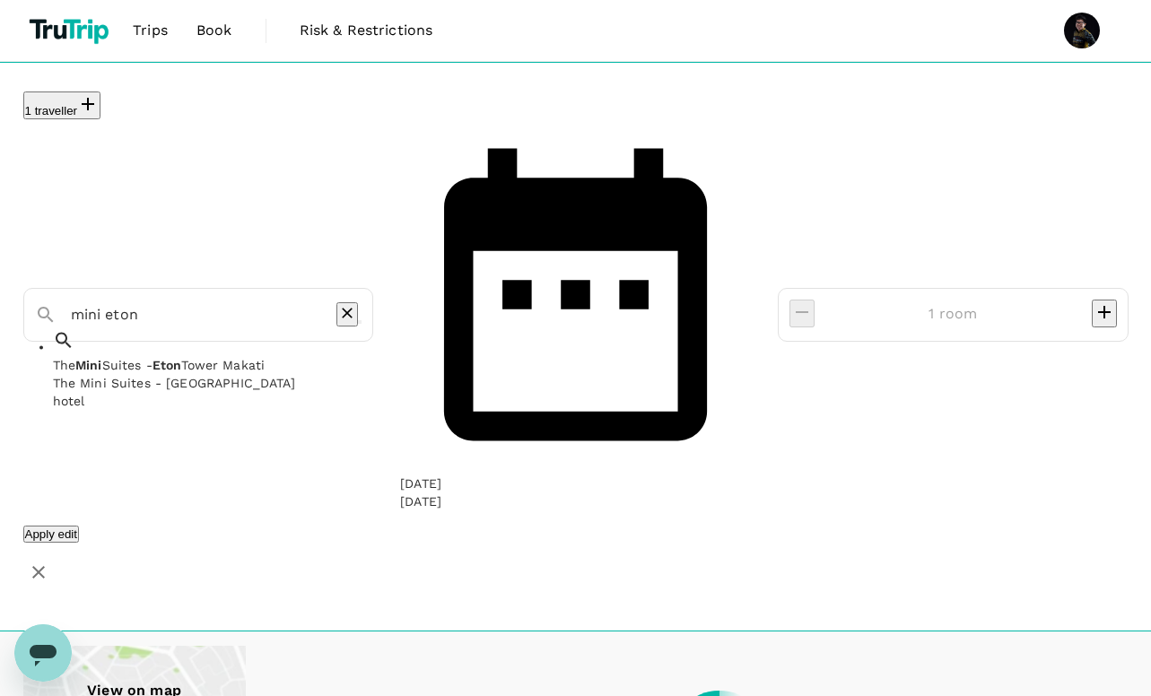
type input "499.91"
click at [196, 373] on div "The Mini Suites - [GEOGRAPHIC_DATA]" at bounding box center [259, 382] width 413 height 18
type input "The Mini Suites - [GEOGRAPHIC_DATA]"
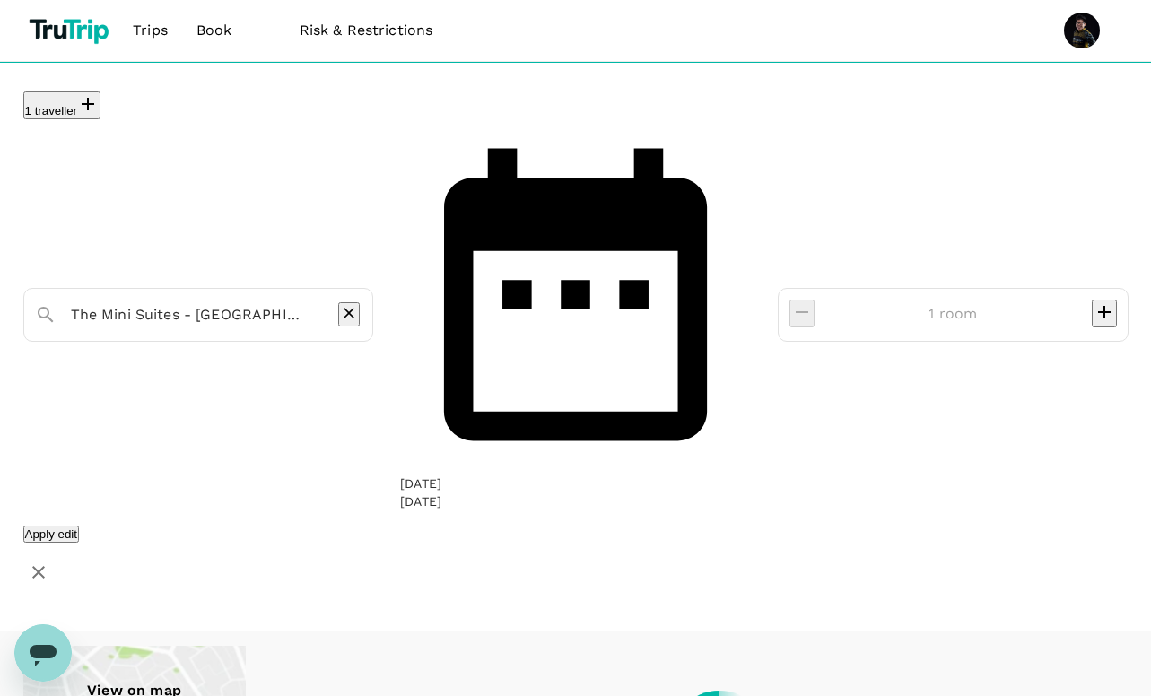
type input "499.91"
type input "The Mini Suites - [GEOGRAPHIC_DATA]"
click at [80, 526] on button "Apply edit" at bounding box center [51, 534] width 57 height 17
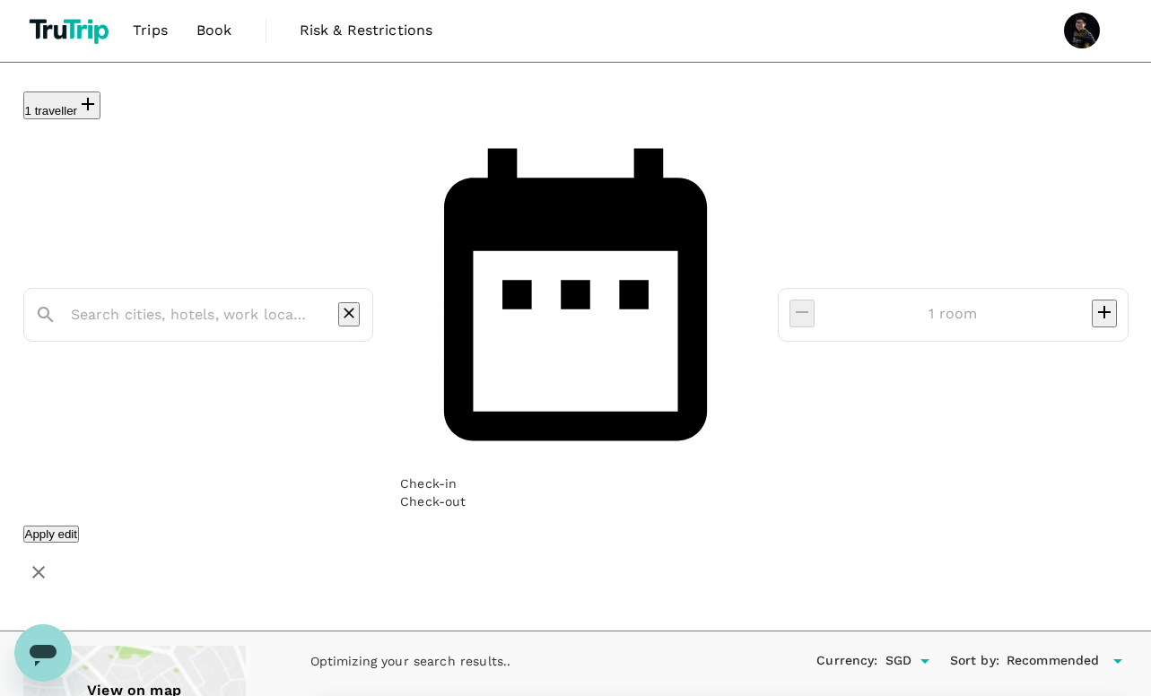
type input "The Mini Suites - [GEOGRAPHIC_DATA]"
type input "499.91"
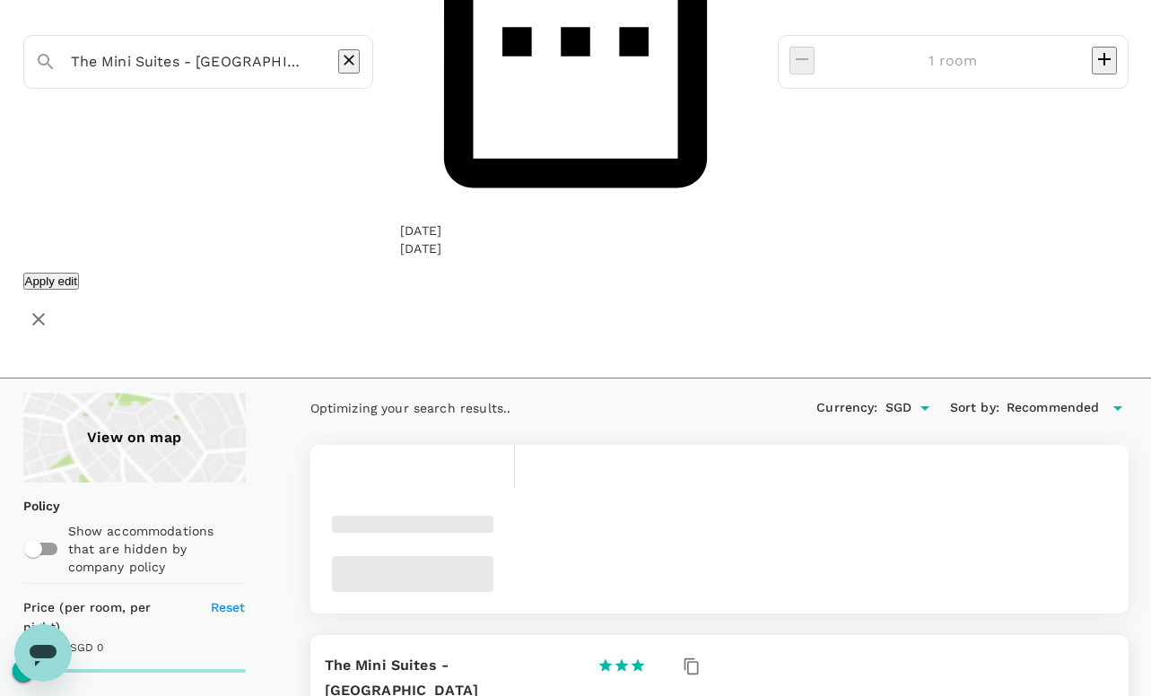
scroll to position [292, 0]
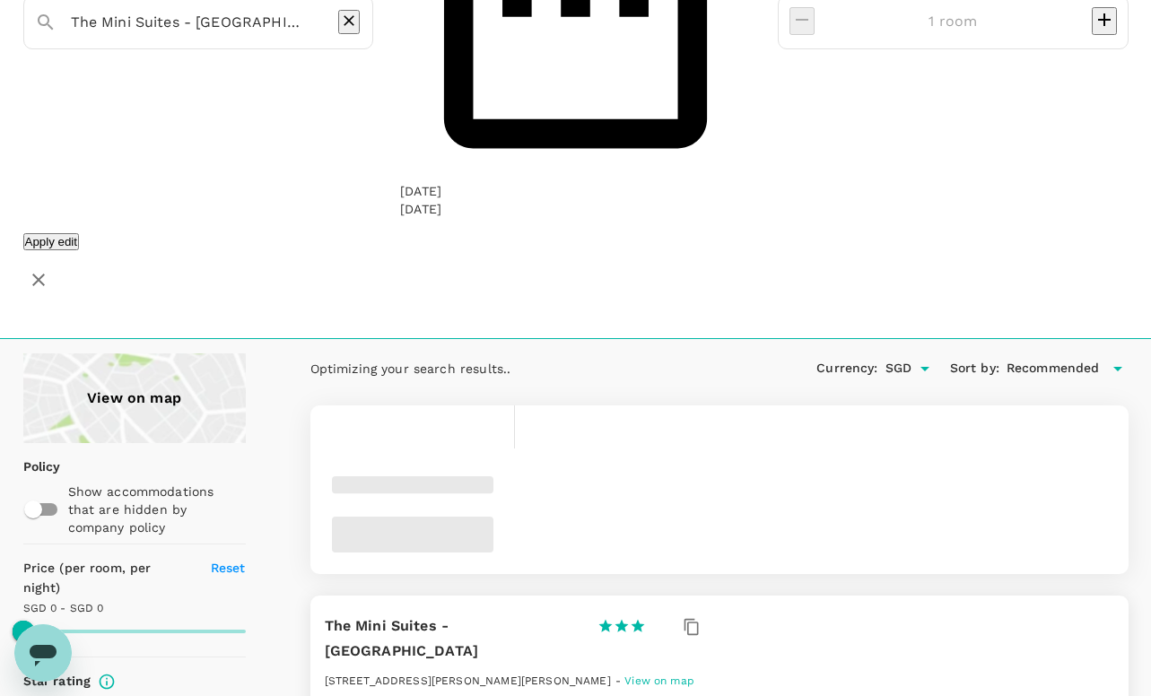
click at [583, 614] on h6 "The Mini Suites - [GEOGRAPHIC_DATA]" at bounding box center [454, 639] width 258 height 50
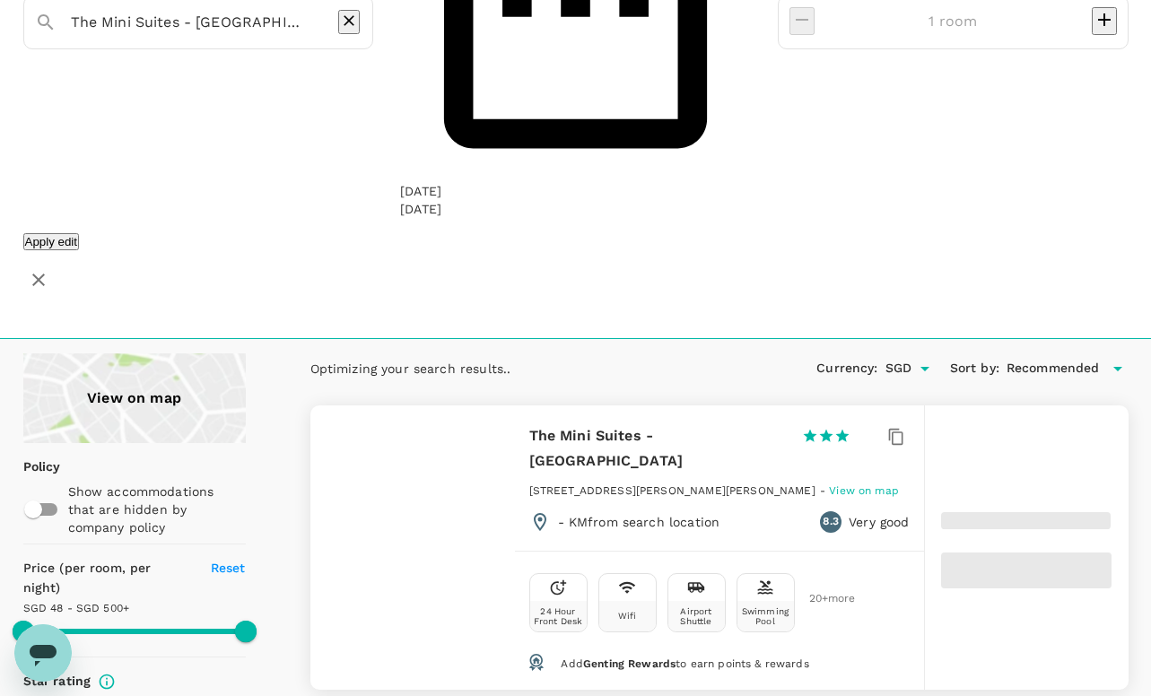
type input "499.48"
type input "48.91"
type input "499.91"
type input "35.91"
type input "499.87"
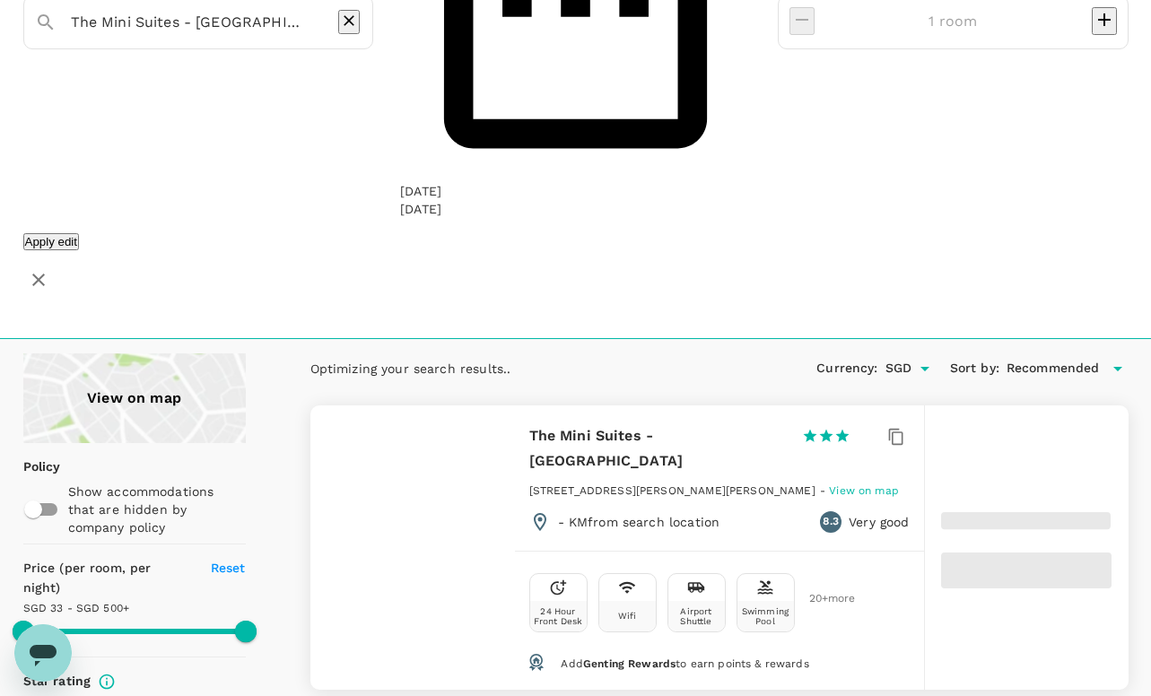
type input "32.87"
type input "499.87"
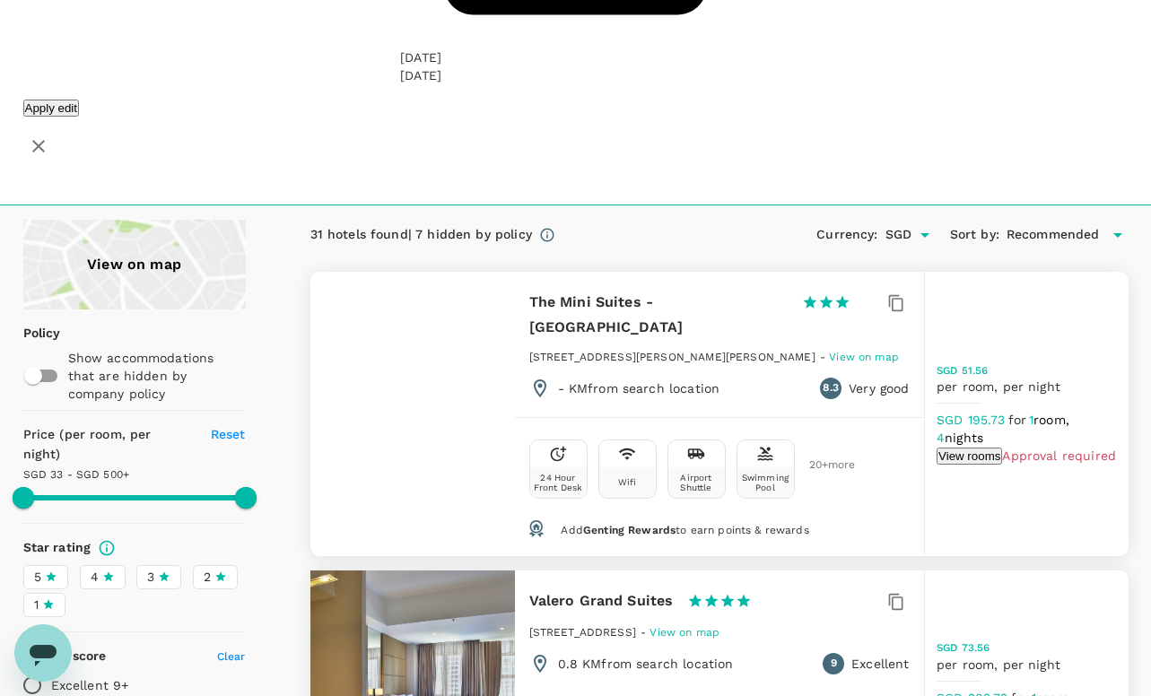
scroll to position [353, 0]
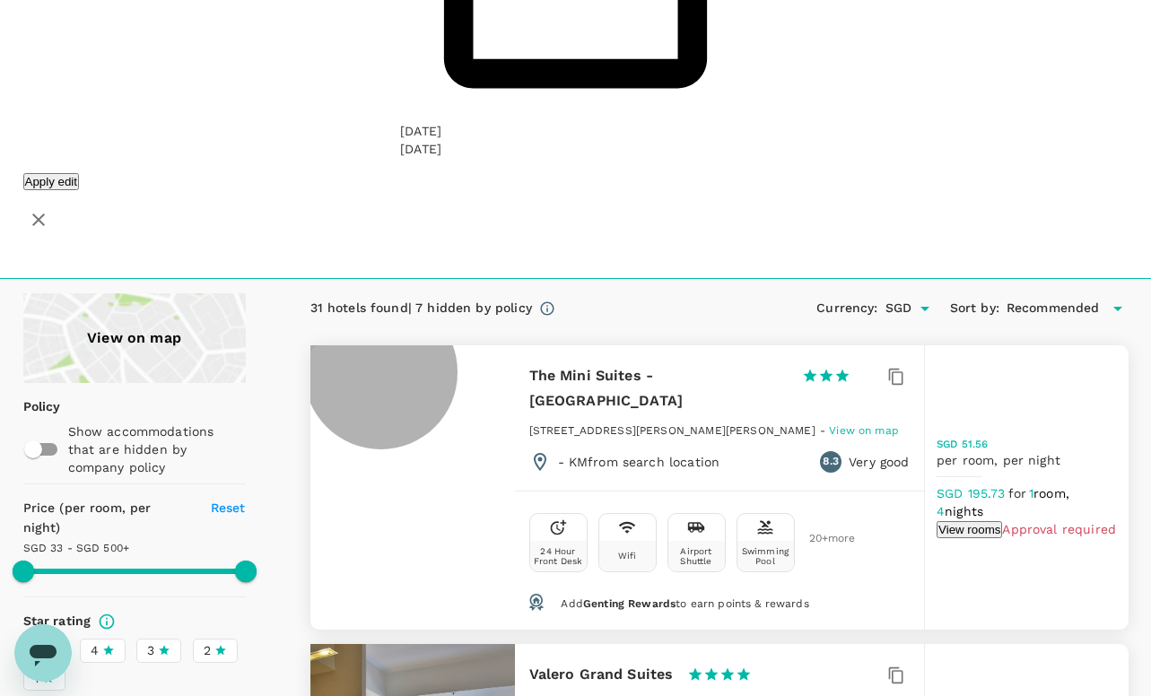
click at [1002, 521] on button "View rooms" at bounding box center [969, 529] width 65 height 17
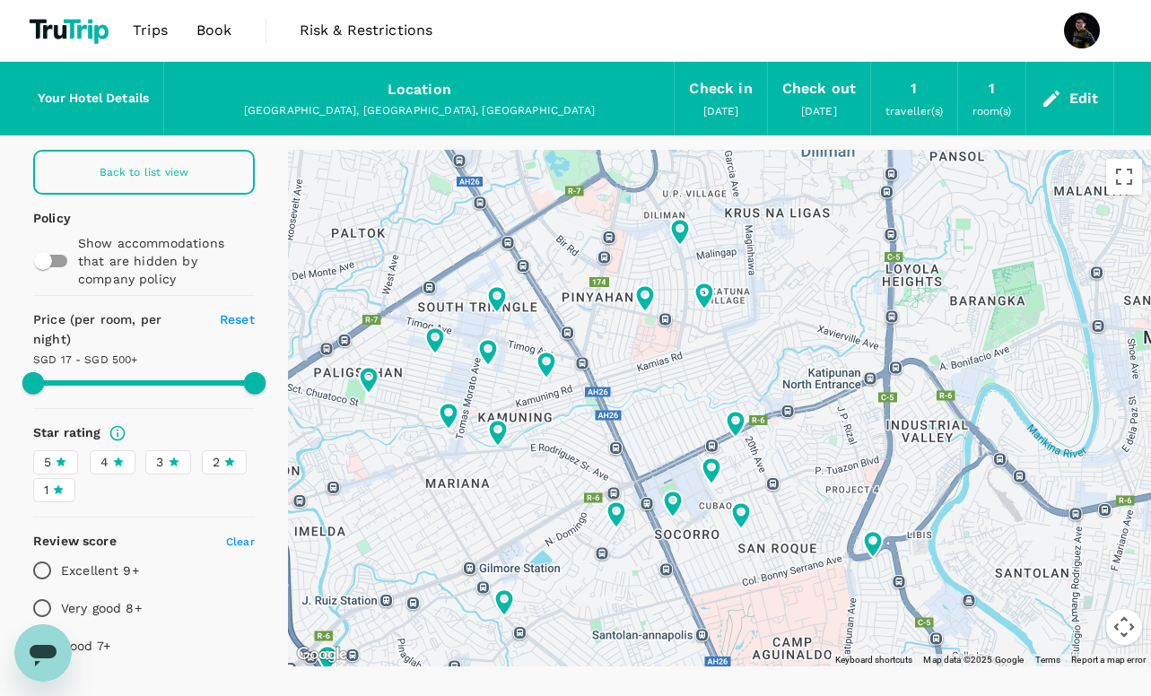
click at [118, 468] on icon at bounding box center [118, 462] width 13 height 13
click at [0, 0] on input "4" at bounding box center [0, 0] width 0 height 0
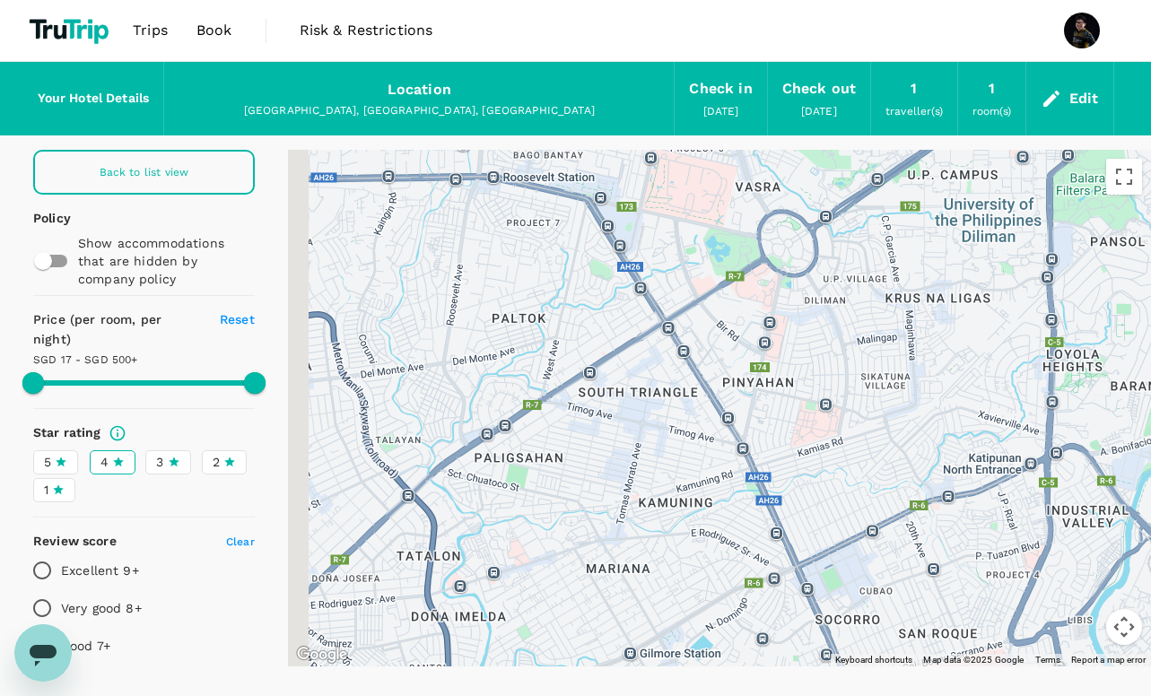
drag, startPoint x: 528, startPoint y: 335, endPoint x: 726, endPoint y: 440, distance: 224.3
click at [726, 440] on div at bounding box center [719, 408] width 863 height 517
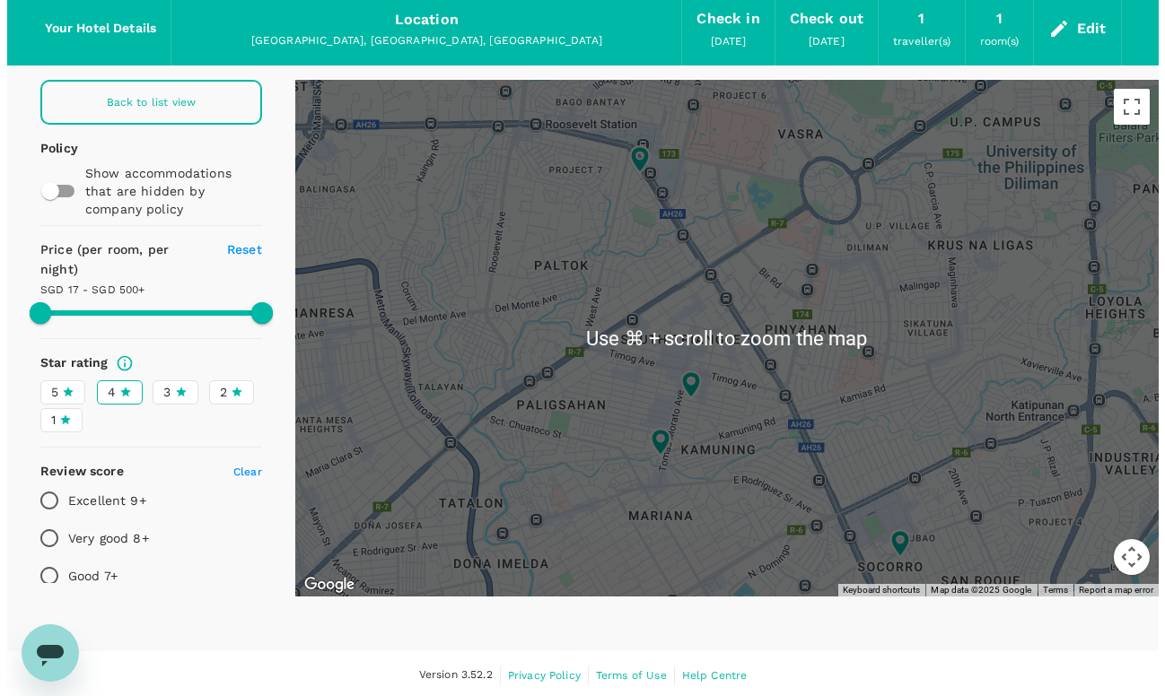
scroll to position [73, 0]
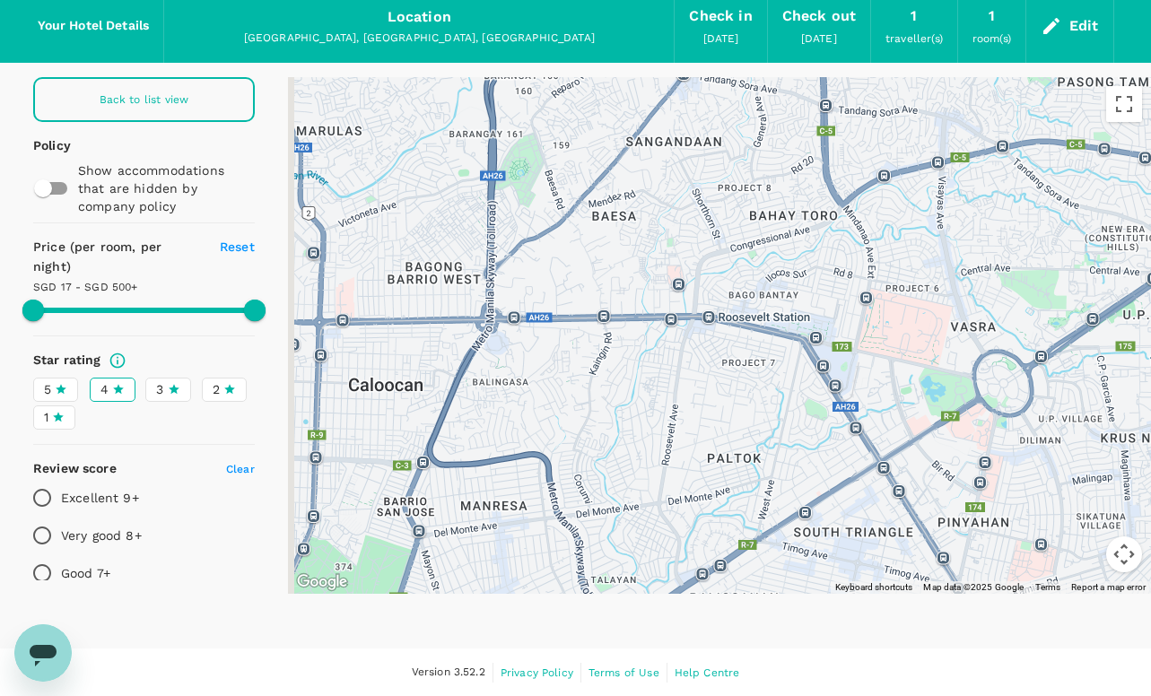
drag, startPoint x: 671, startPoint y: 288, endPoint x: 852, endPoint y: 486, distance: 268.6
click at [852, 486] on div at bounding box center [719, 335] width 863 height 517
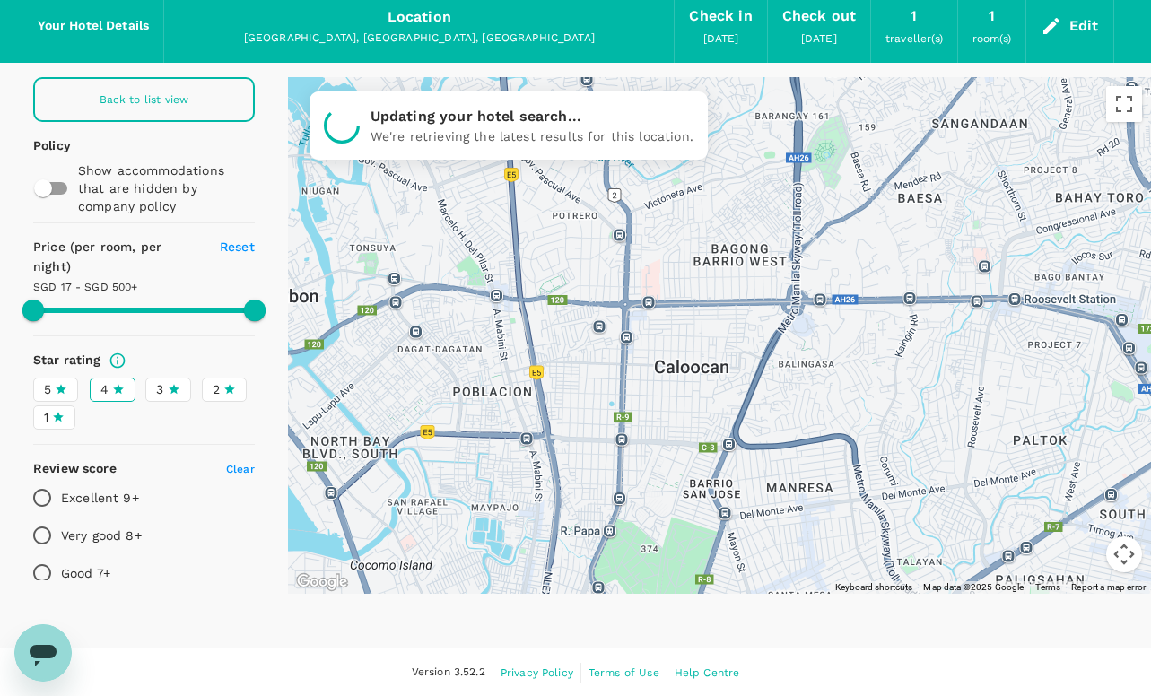
drag, startPoint x: 588, startPoint y: 367, endPoint x: 895, endPoint y: 350, distance: 308.2
click at [895, 350] on div at bounding box center [719, 335] width 863 height 517
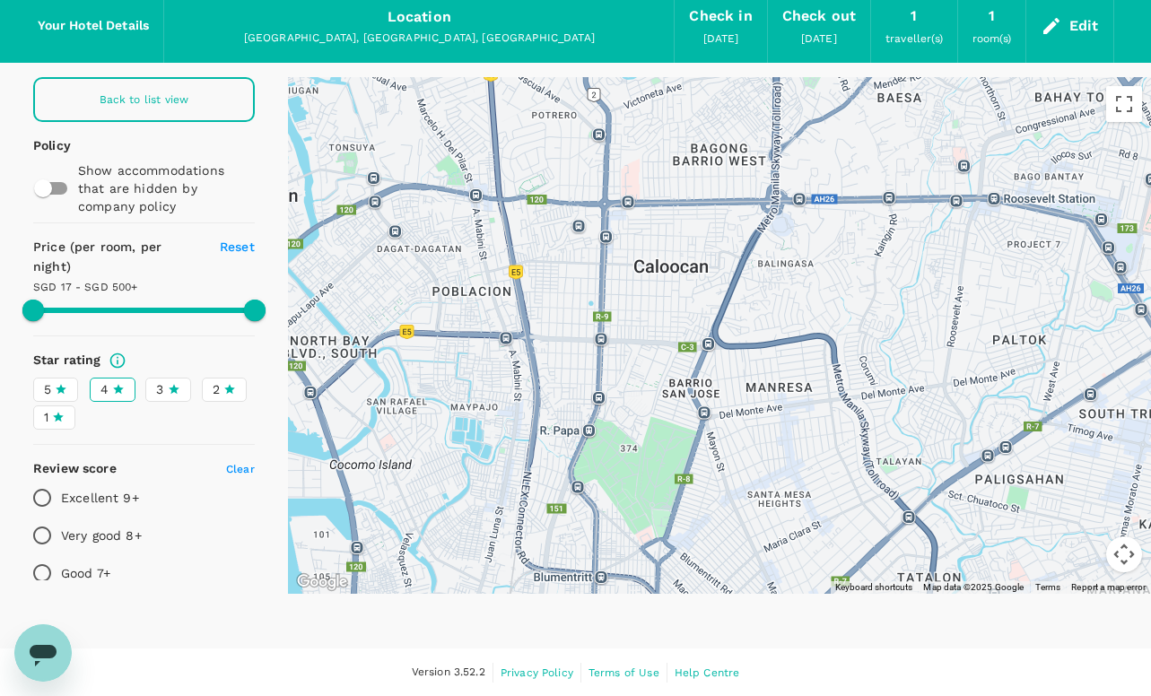
drag, startPoint x: 556, startPoint y: 469, endPoint x: 512, endPoint y: 344, distance: 133.1
click at [510, 344] on div at bounding box center [719, 335] width 863 height 517
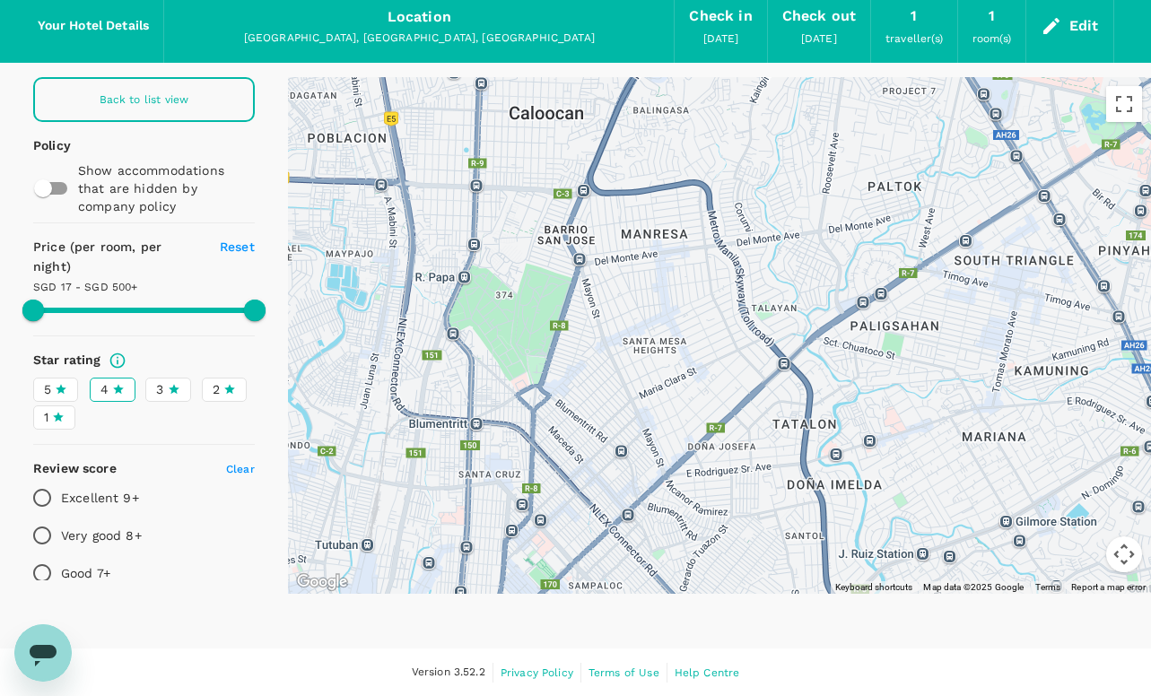
drag, startPoint x: 804, startPoint y: 437, endPoint x: 711, endPoint y: 303, distance: 162.5
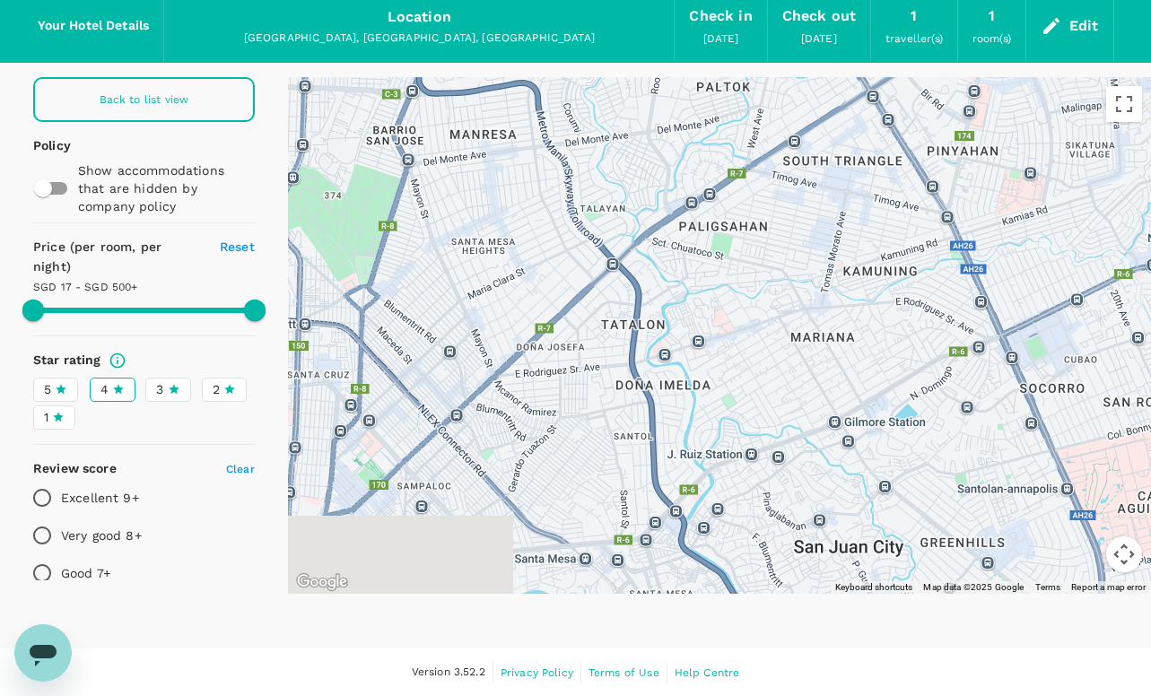
drag, startPoint x: 1026, startPoint y: 467, endPoint x: 818, endPoint y: 339, distance: 244.5
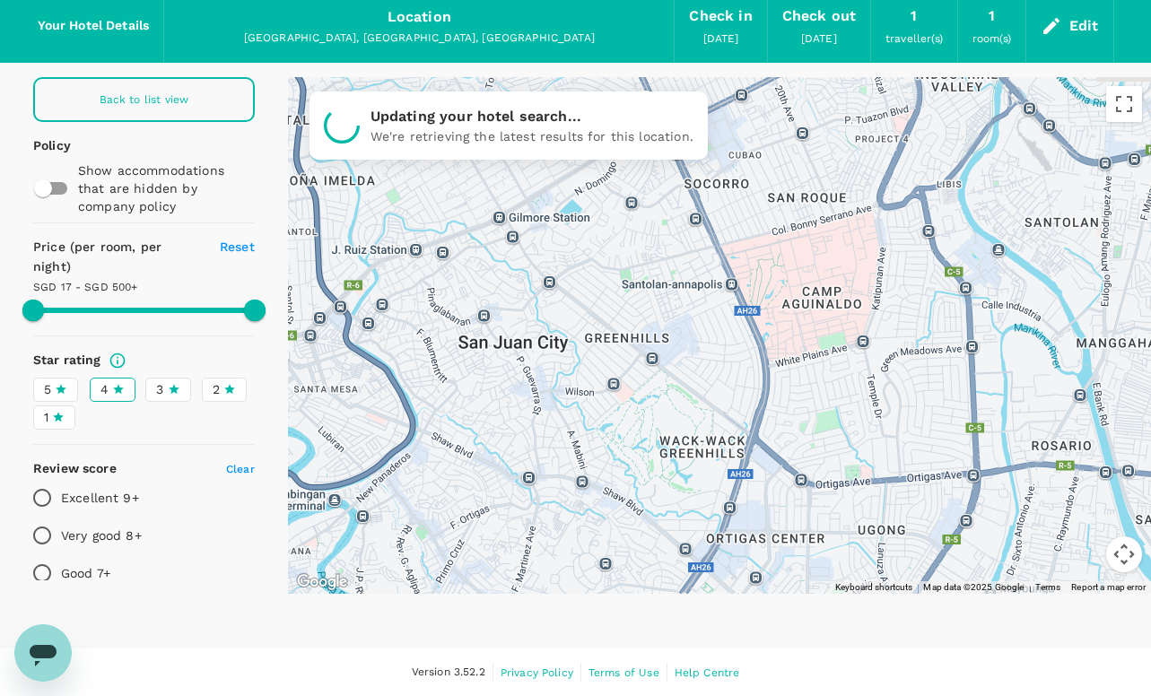
drag, startPoint x: 906, startPoint y: 474, endPoint x: 605, endPoint y: 301, distance: 347.6
click at [605, 301] on div at bounding box center [1066, 562] width 1292 height 807
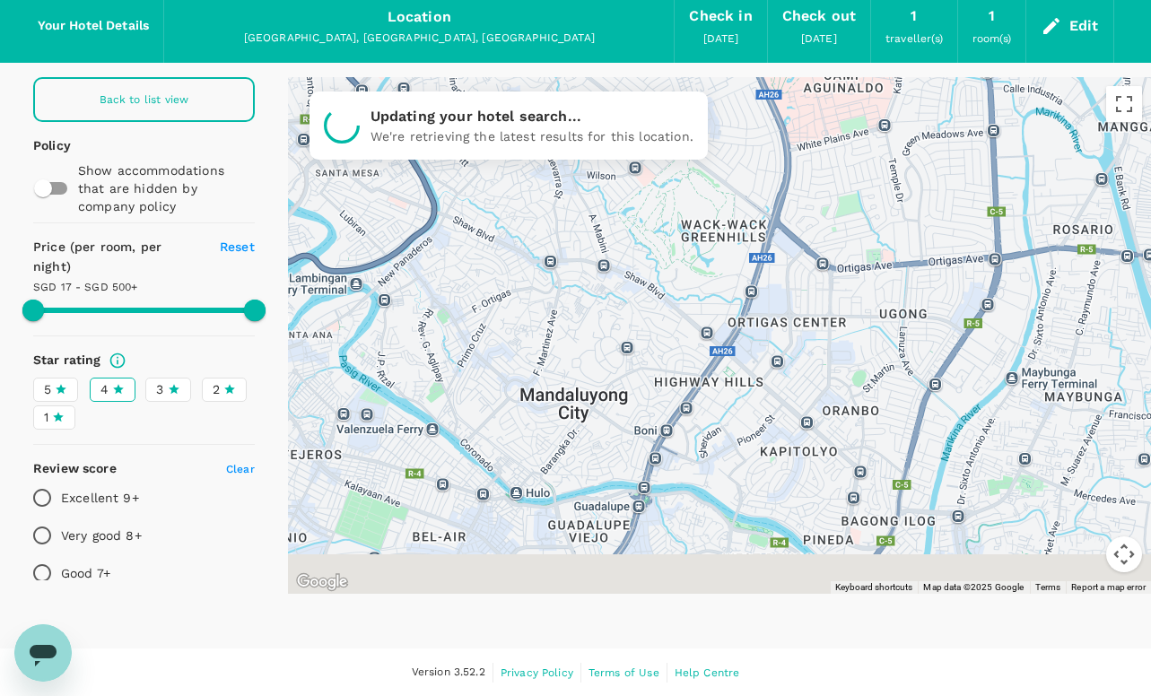
drag, startPoint x: 849, startPoint y: 432, endPoint x: 873, endPoint y: 200, distance: 233.6
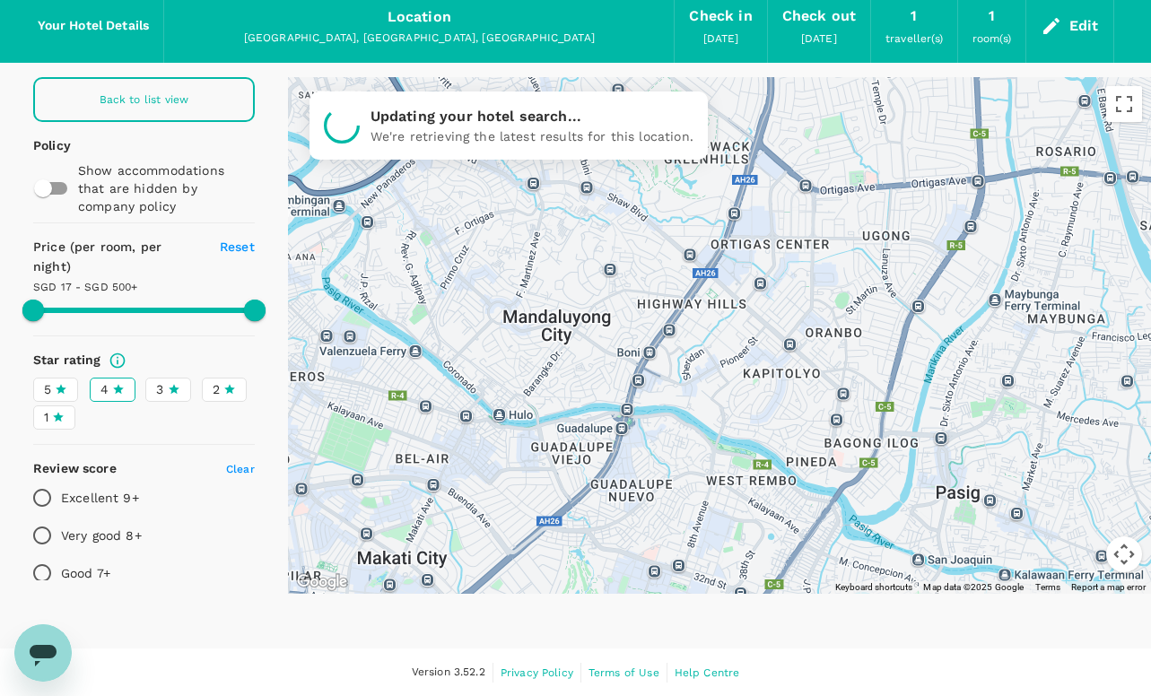
drag, startPoint x: 809, startPoint y: 385, endPoint x: 786, endPoint y: 288, distance: 99.7
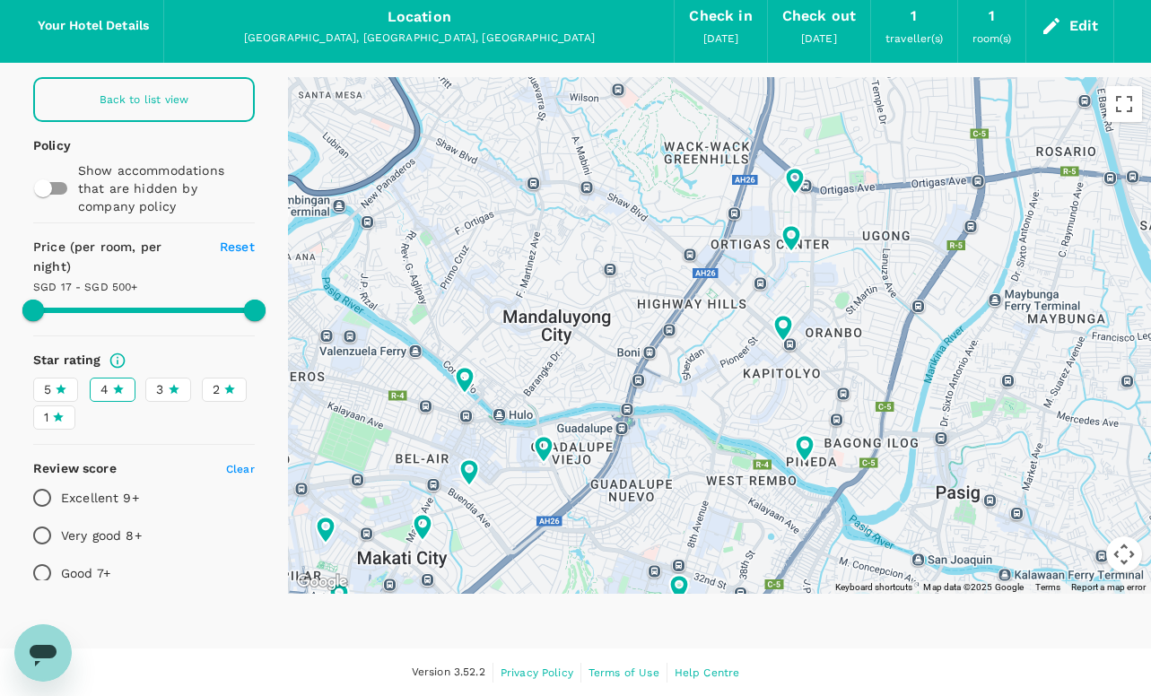
type input "499.8"
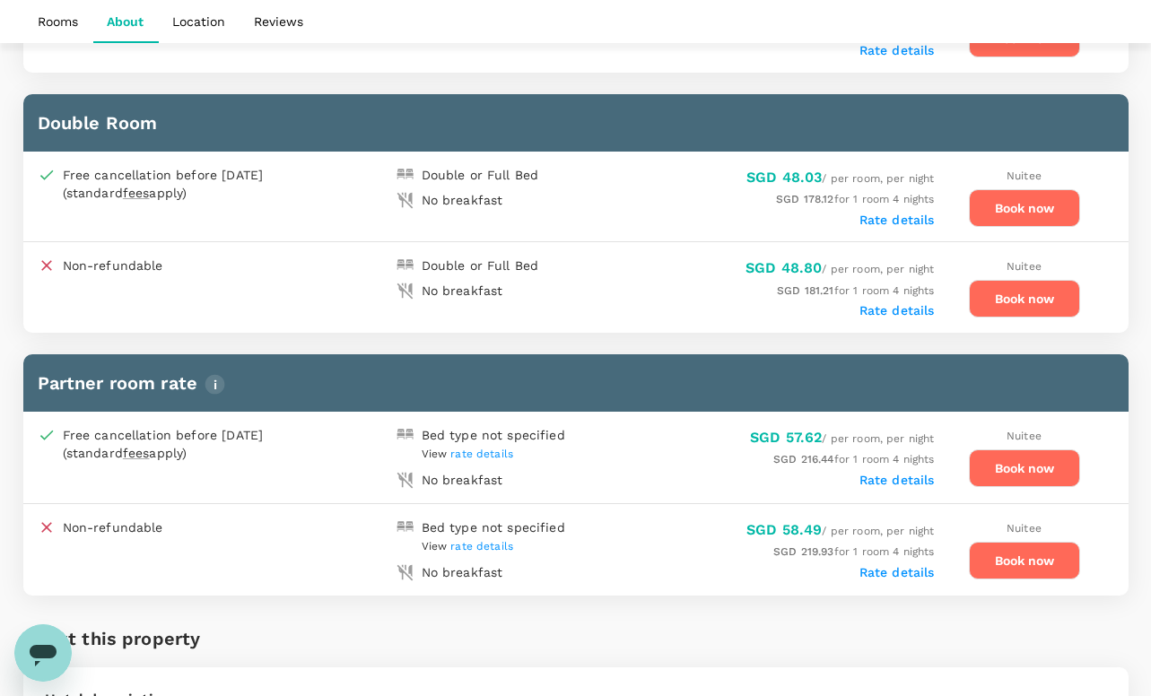
scroll to position [1109, 0]
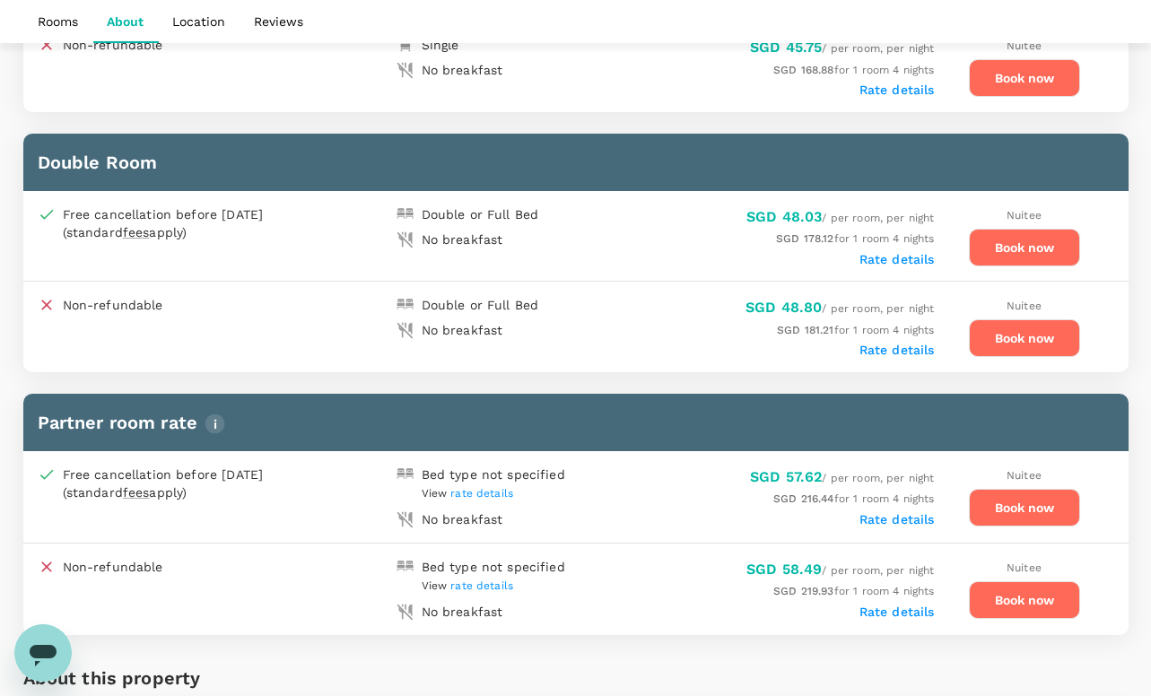
click at [1025, 249] on button "Book now" at bounding box center [1024, 248] width 111 height 38
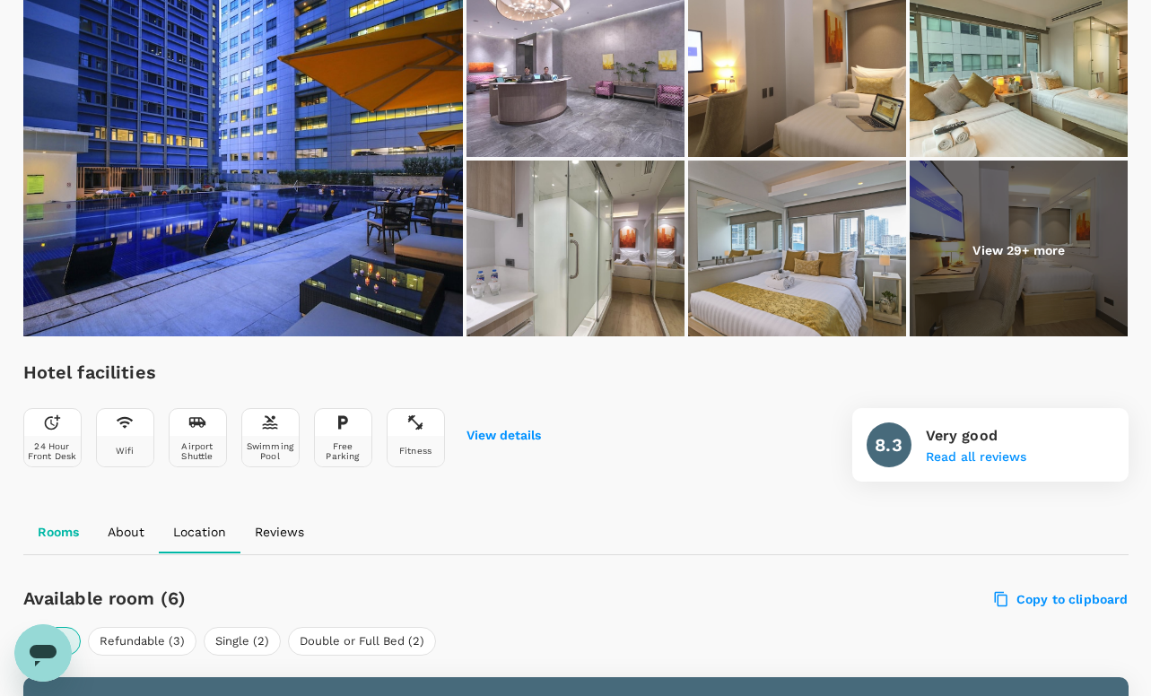
scroll to position [0, 0]
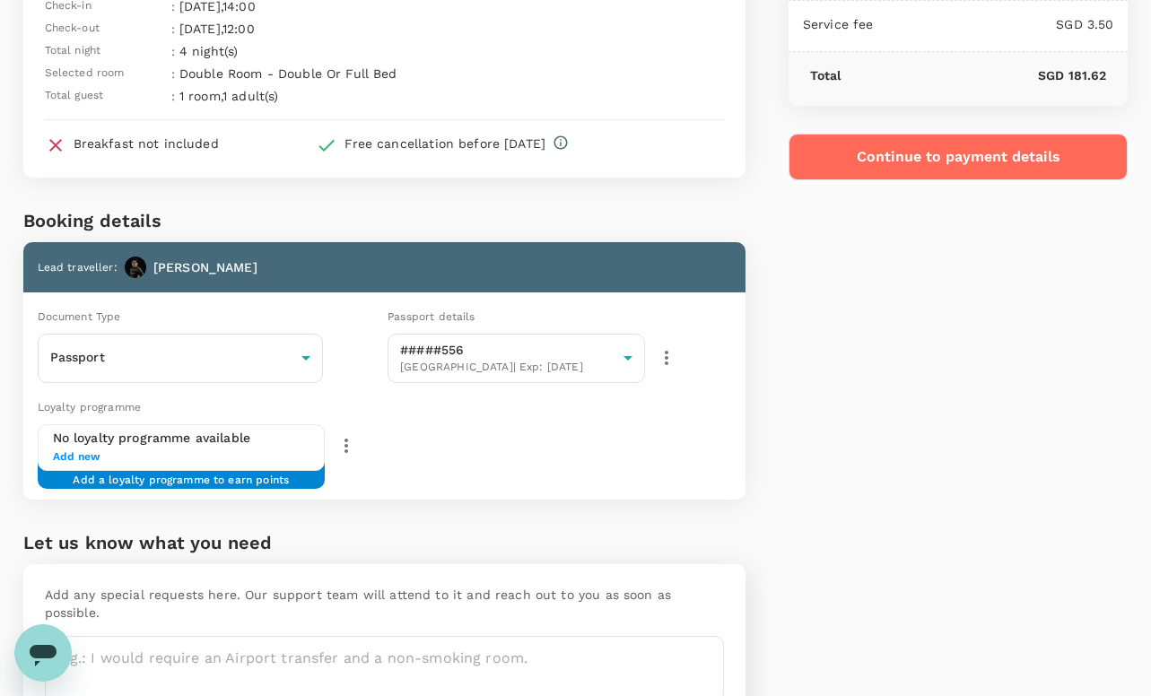
scroll to position [250, 0]
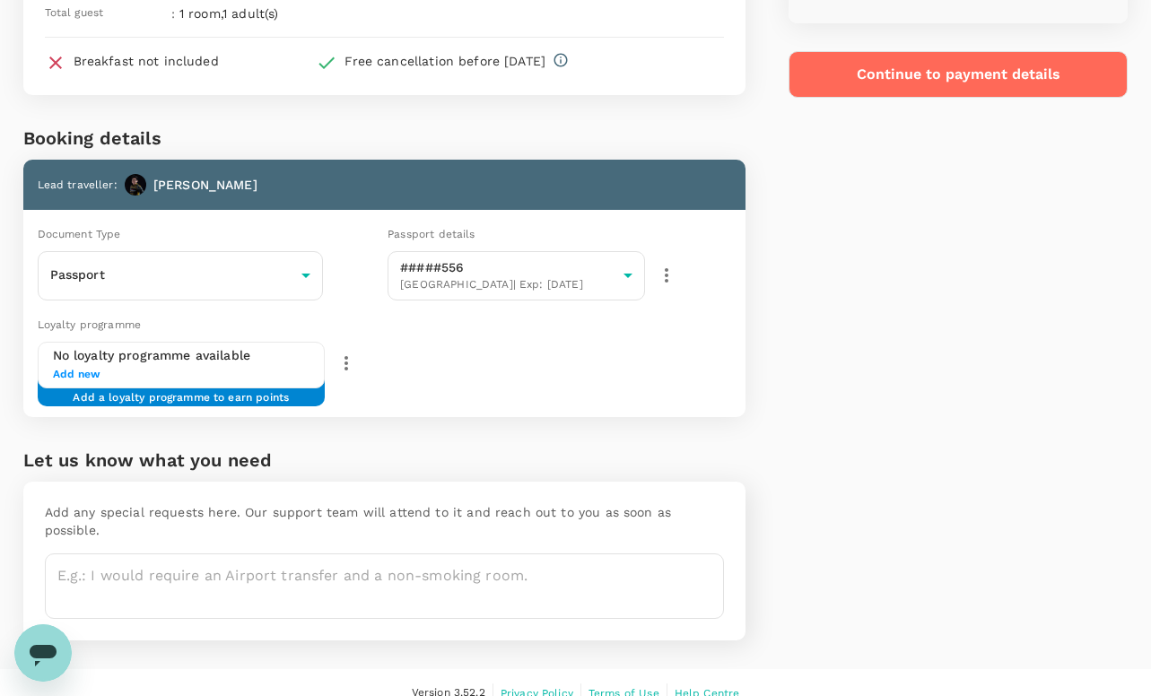
click at [907, 83] on button "Continue to payment details" at bounding box center [959, 74] width 340 height 47
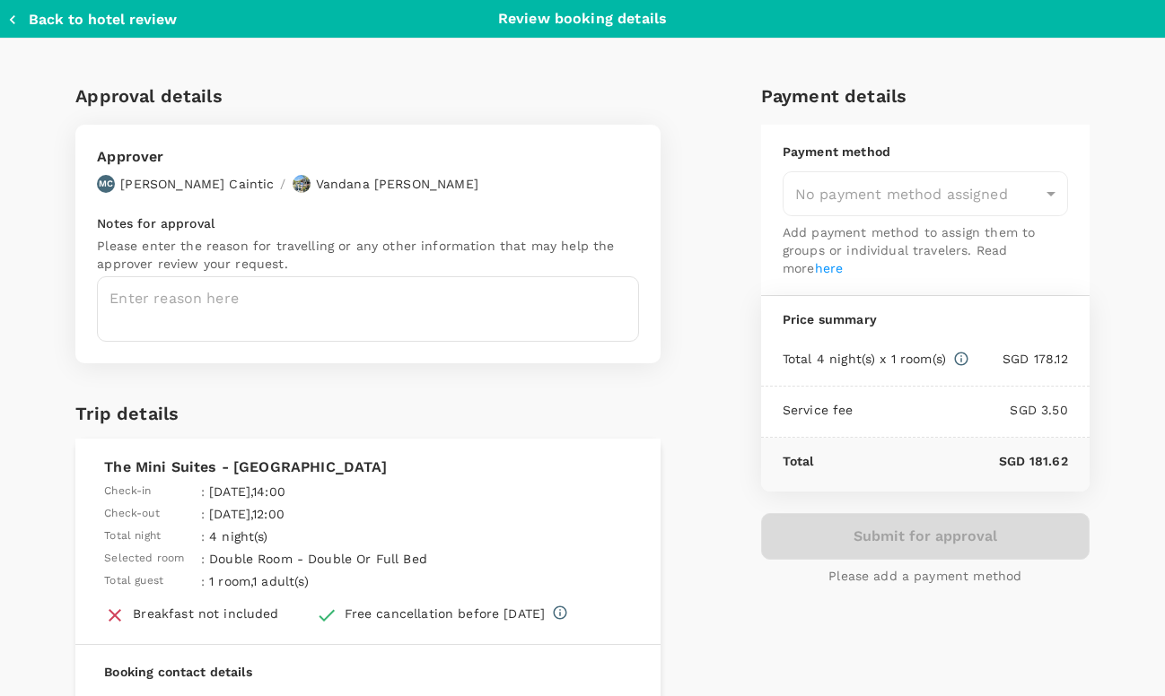
type input "9e3f84f6-e8e2-4b84-9802-540fead0bac2"
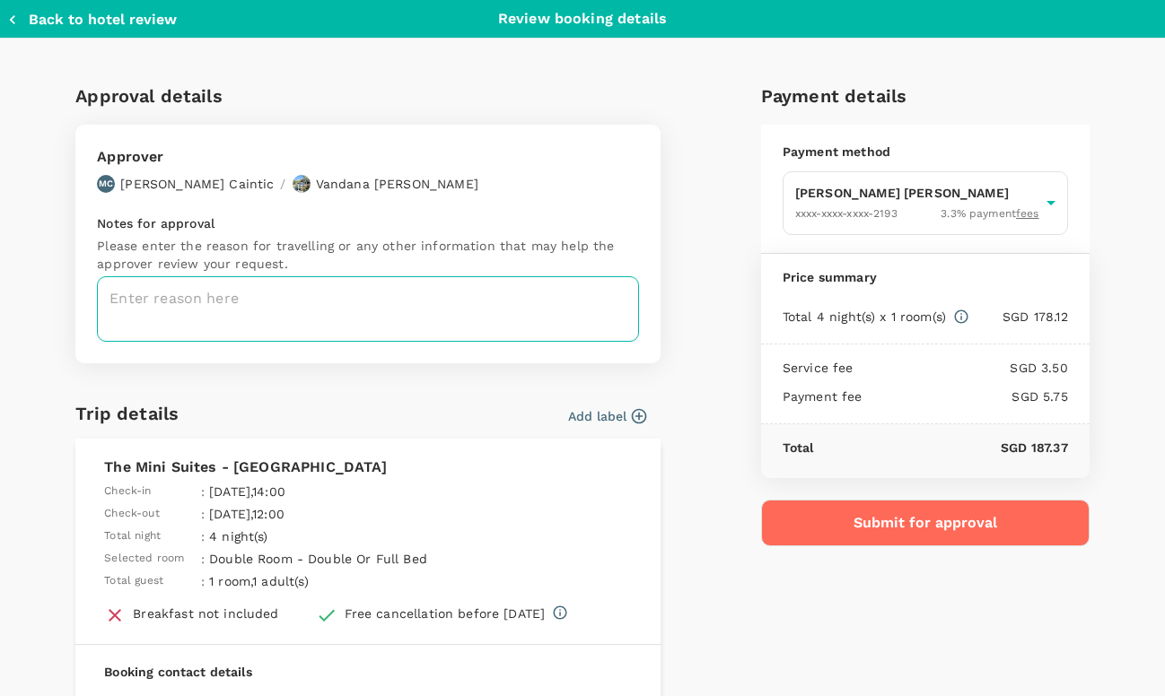
click at [451, 308] on textarea at bounding box center [368, 308] width 542 height 65
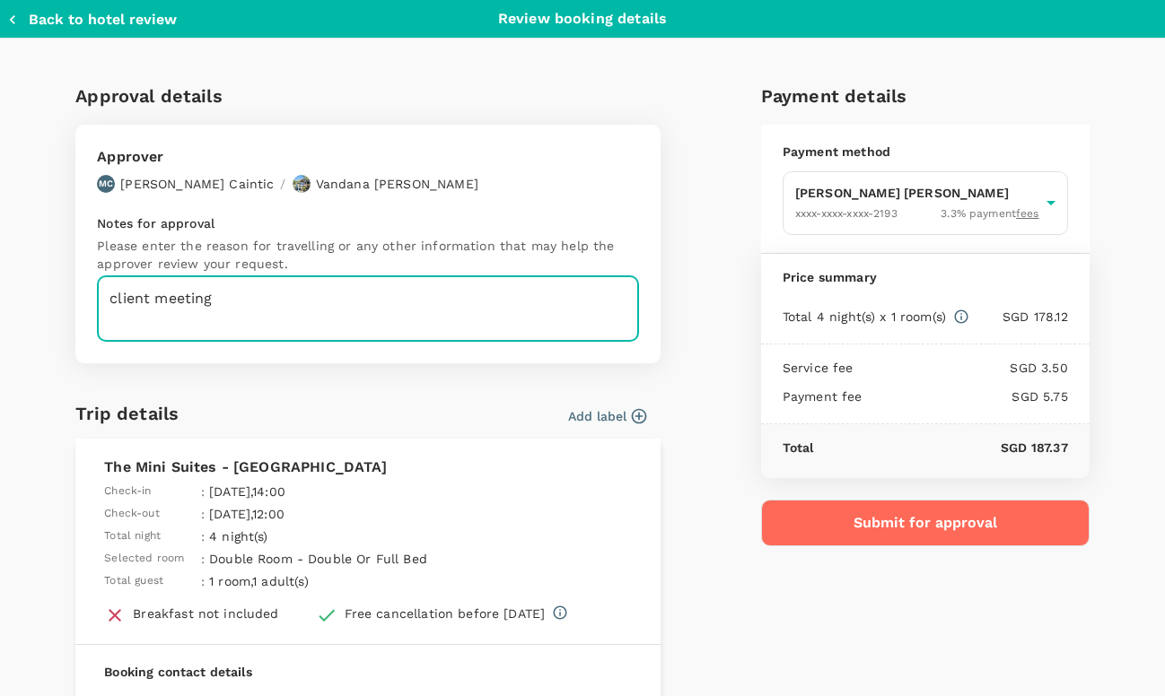
type textarea "client meeting"
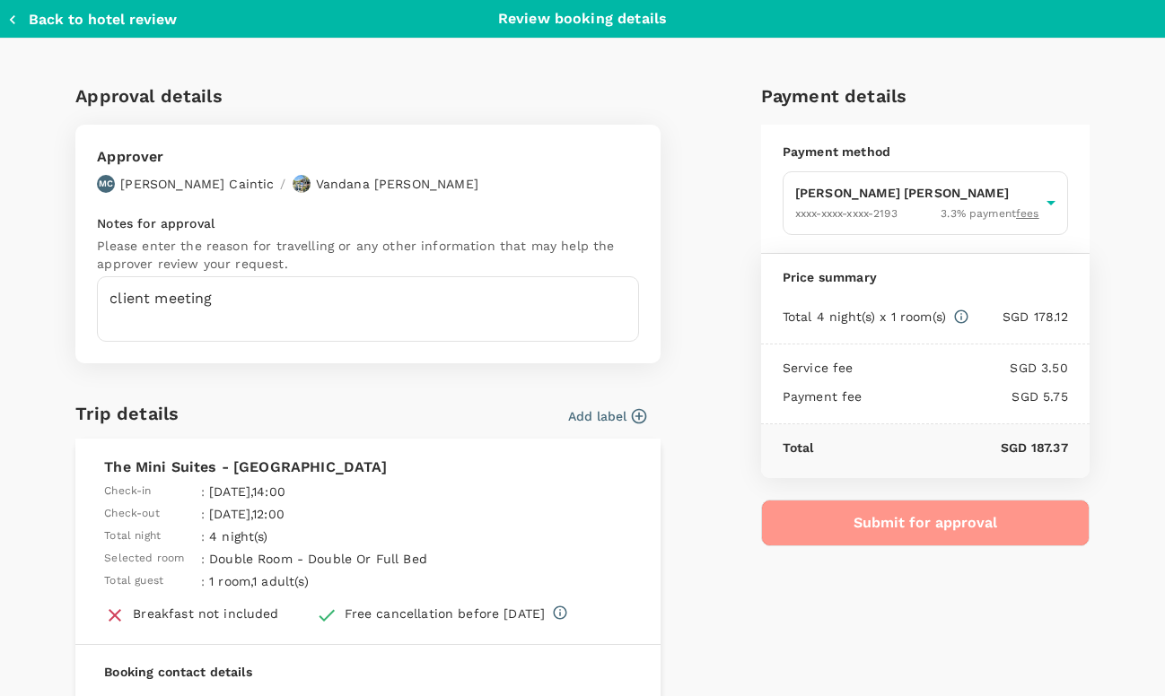
click at [924, 526] on button "Submit for approval" at bounding box center [925, 523] width 328 height 47
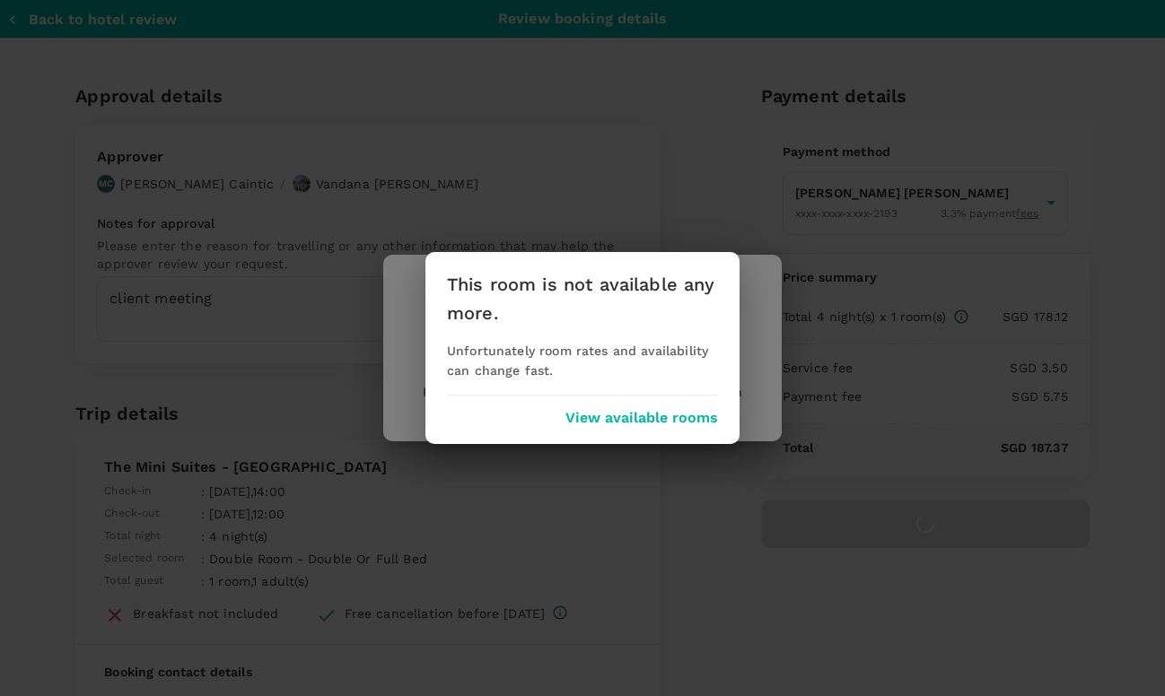
click at [656, 421] on button "View available rooms" at bounding box center [641, 418] width 153 height 16
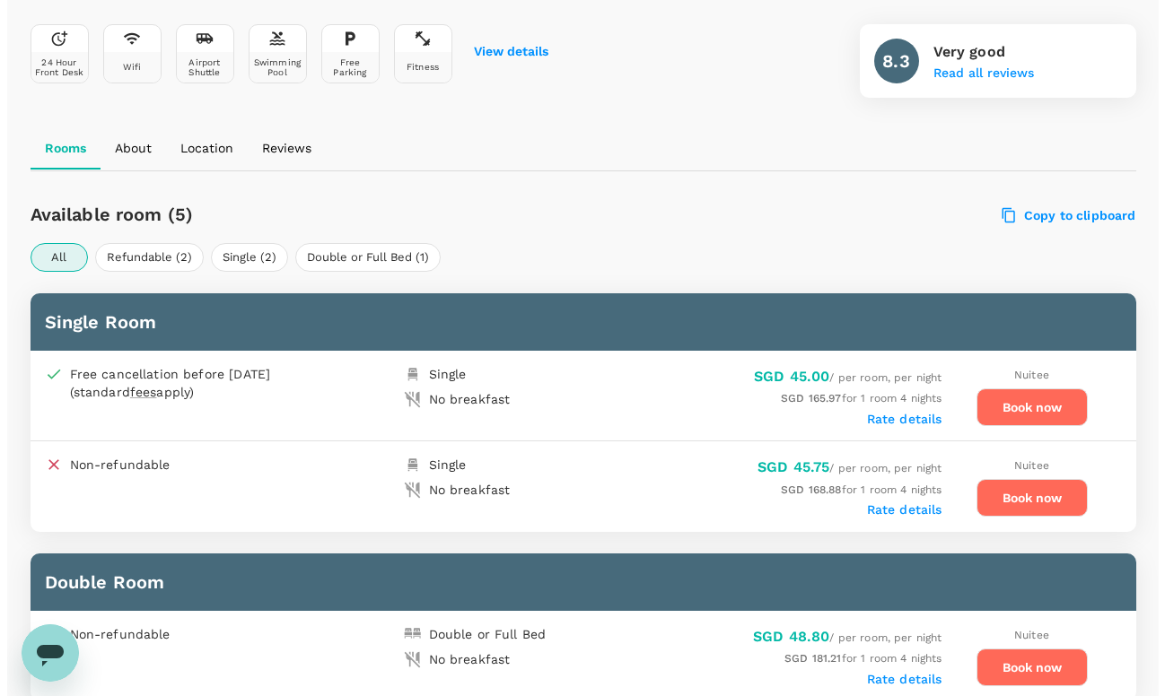
scroll to position [702, 0]
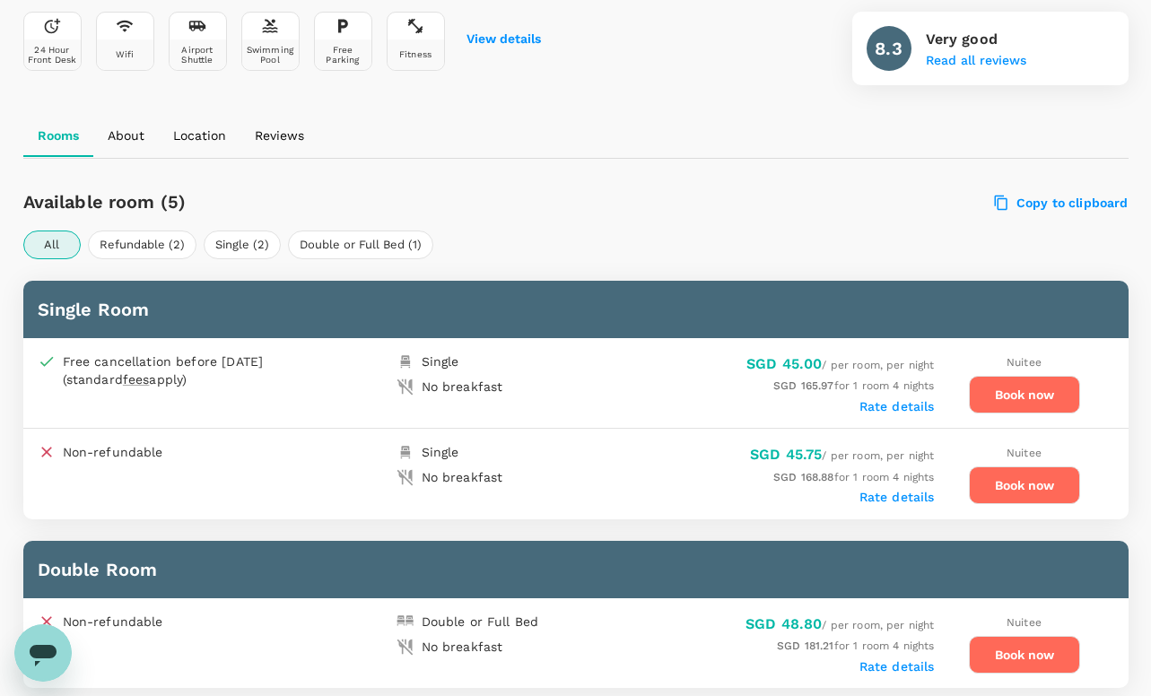
click at [1024, 388] on button "Book now" at bounding box center [1024, 395] width 111 height 38
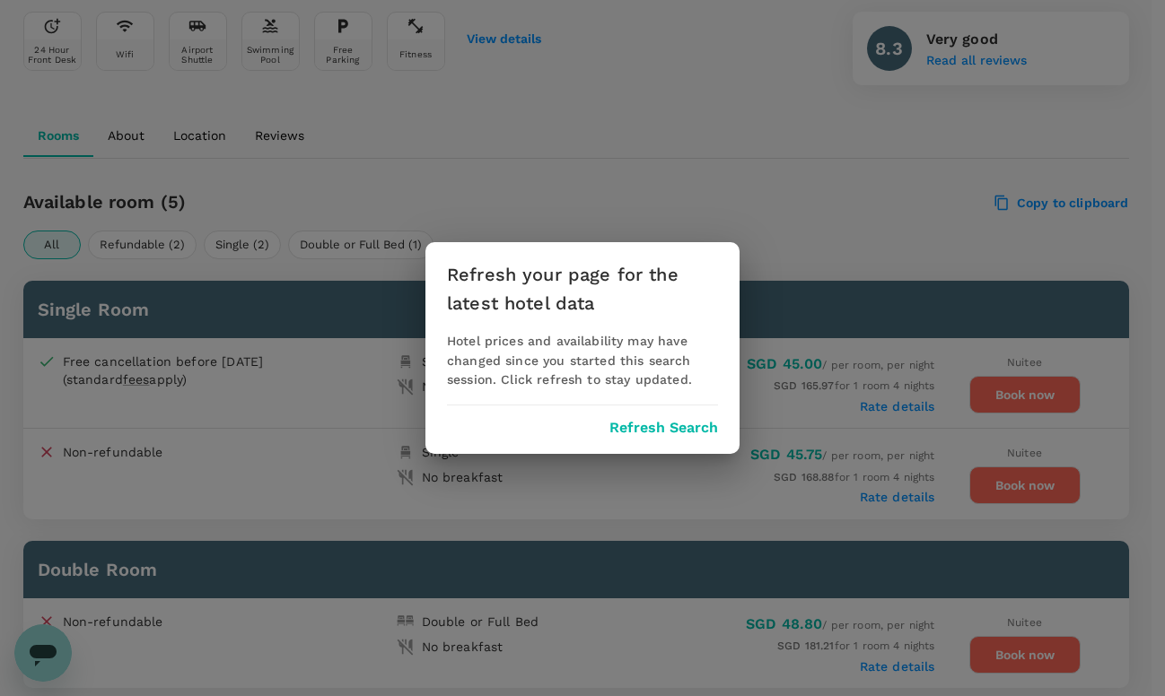
click at [645, 426] on button "Refresh Search" at bounding box center [663, 428] width 109 height 16
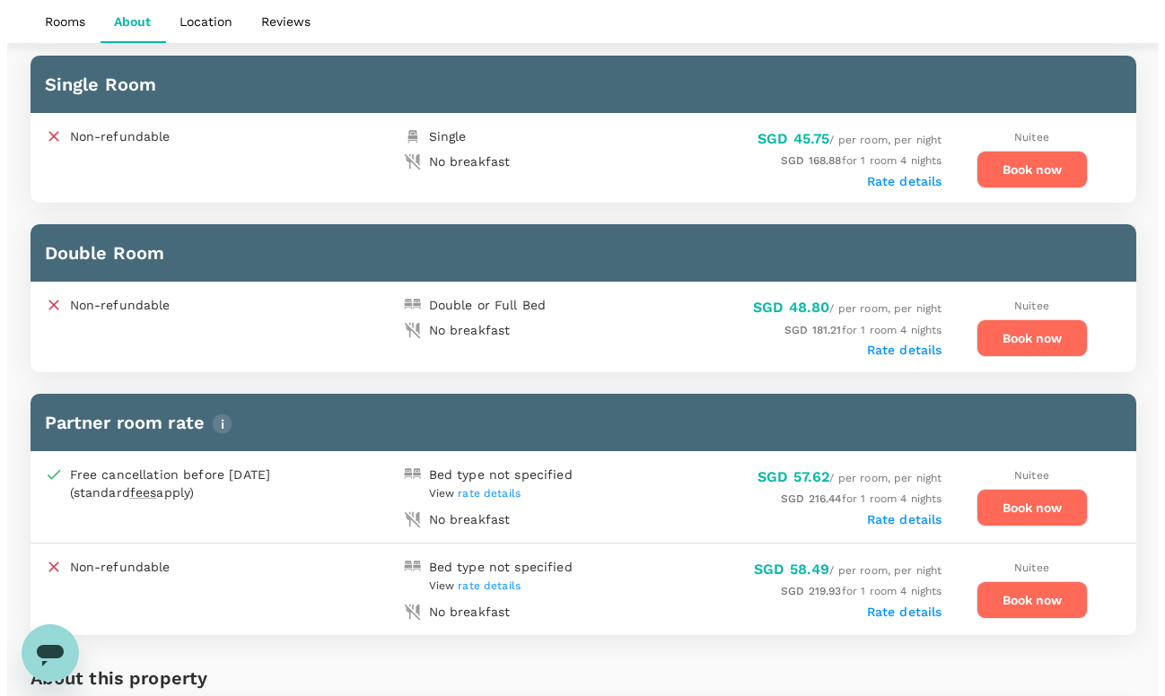
scroll to position [930, 0]
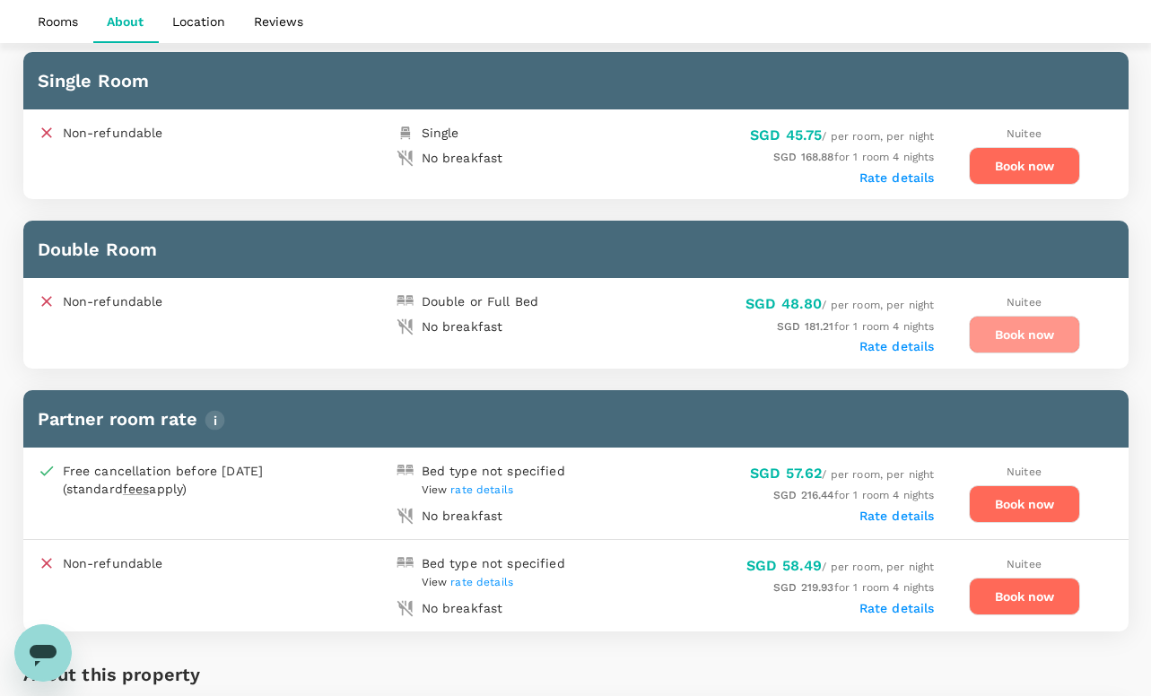
click at [1016, 335] on button "Book now" at bounding box center [1024, 335] width 111 height 38
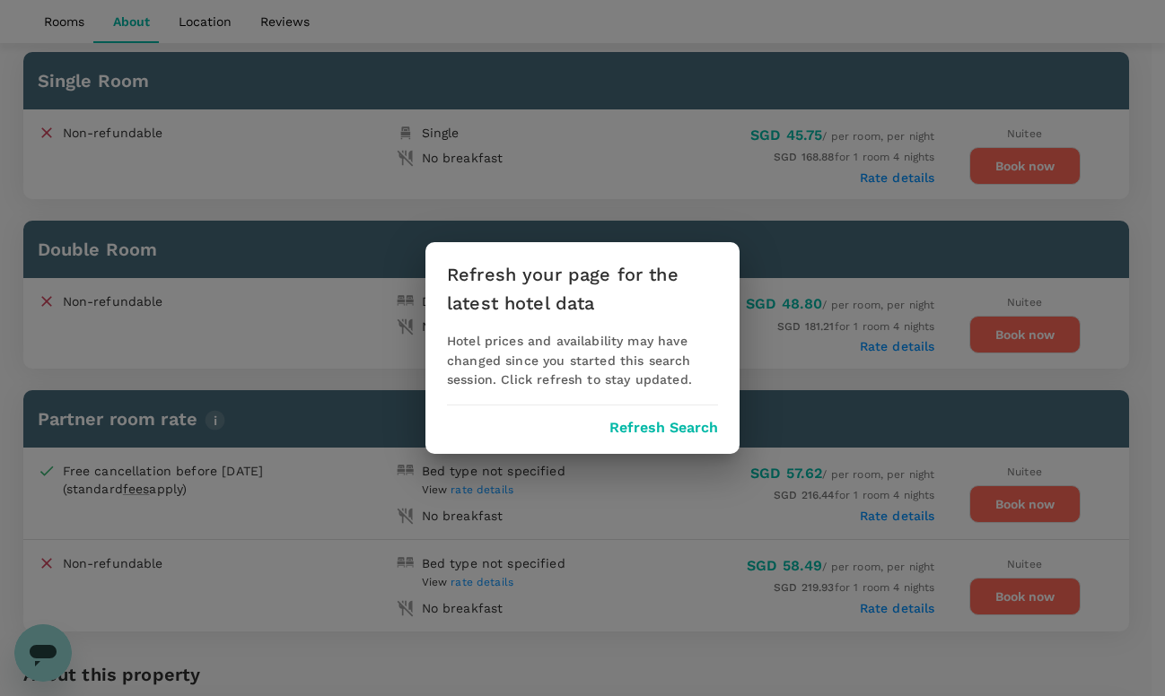
click at [643, 432] on button "Refresh Search" at bounding box center [663, 428] width 109 height 16
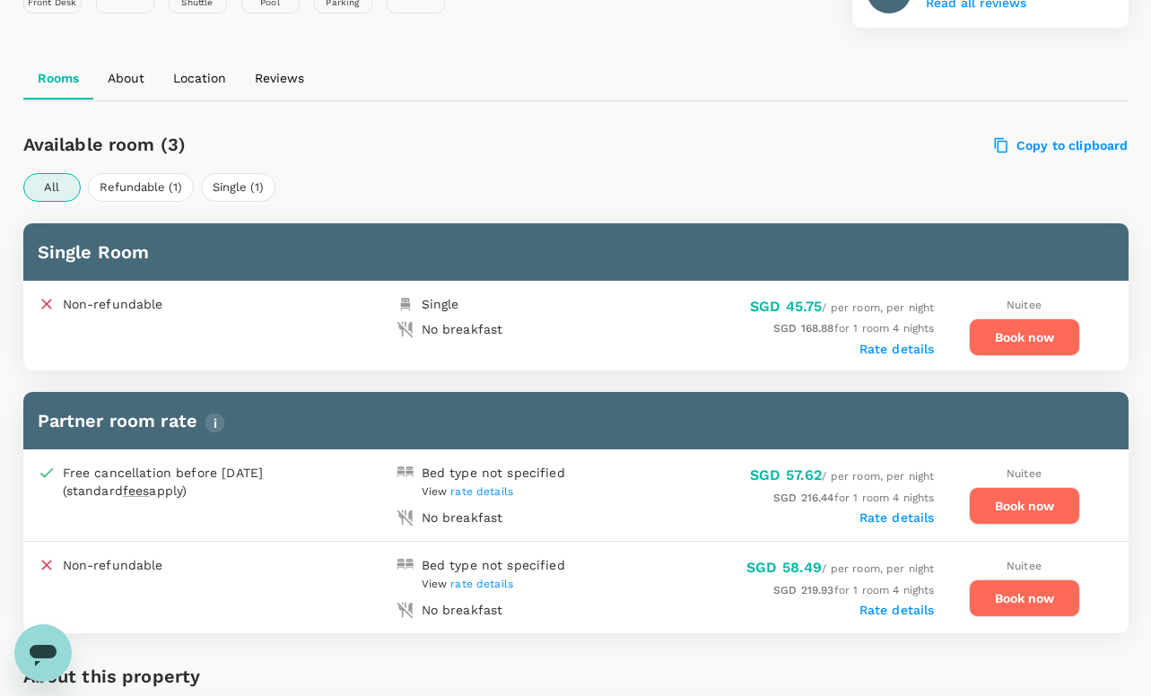
scroll to position [764, 0]
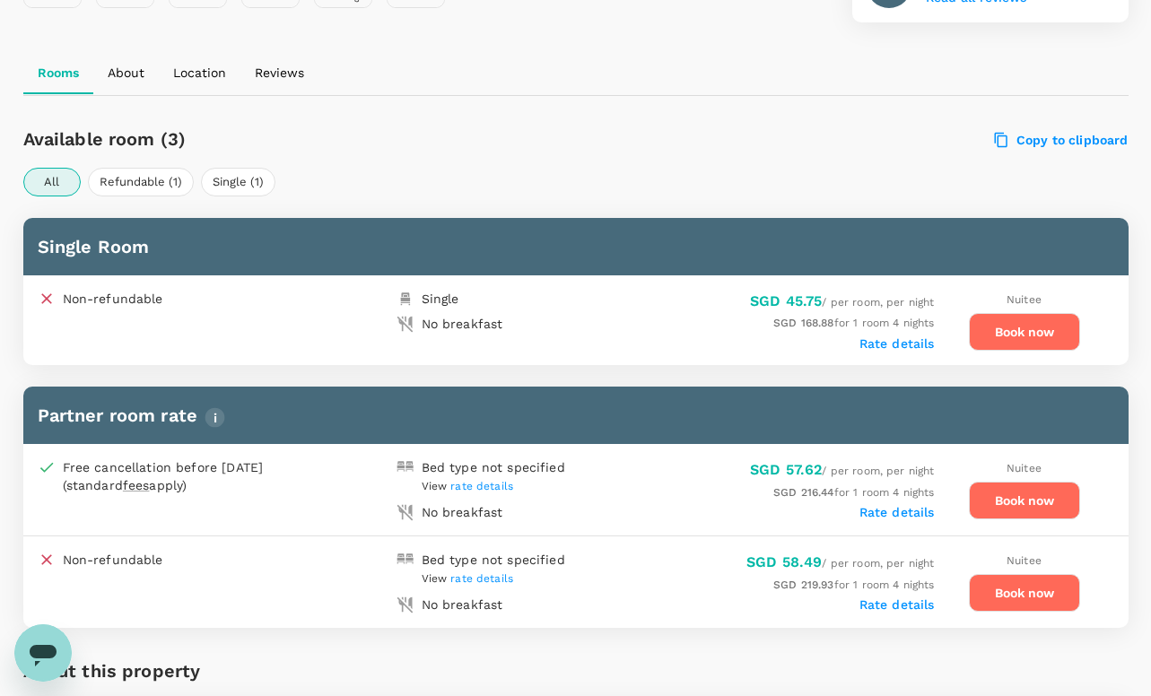
click at [1025, 502] on button "Book now" at bounding box center [1024, 501] width 111 height 38
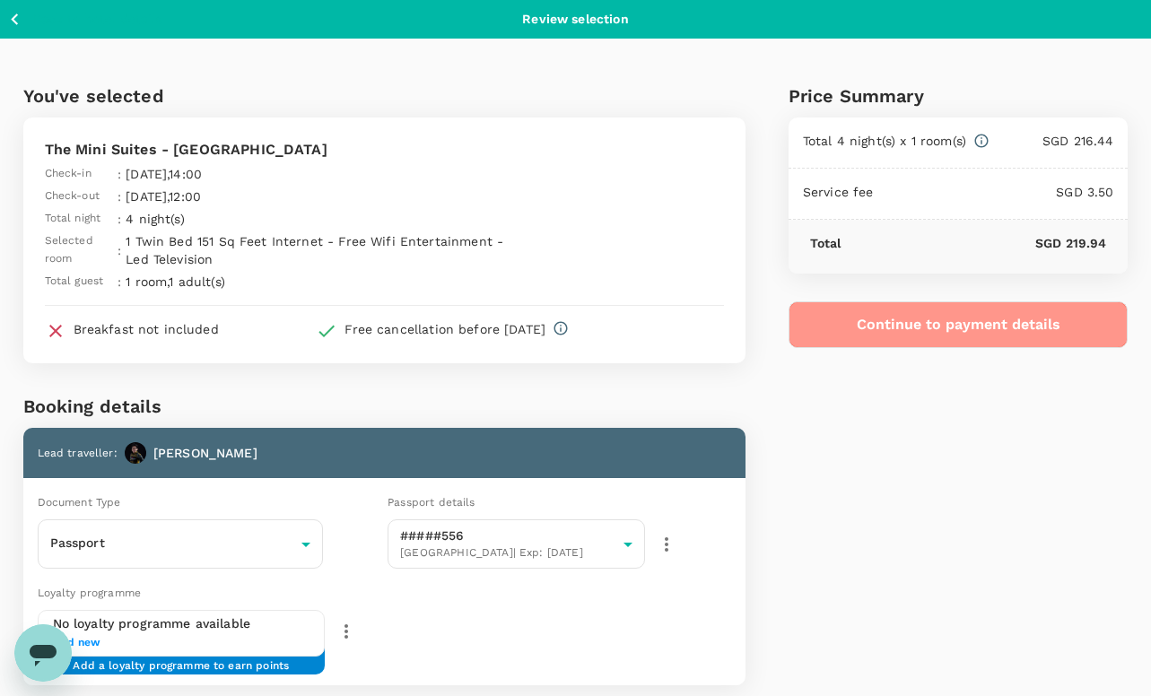
click at [966, 332] on button "Continue to payment details" at bounding box center [959, 324] width 340 height 47
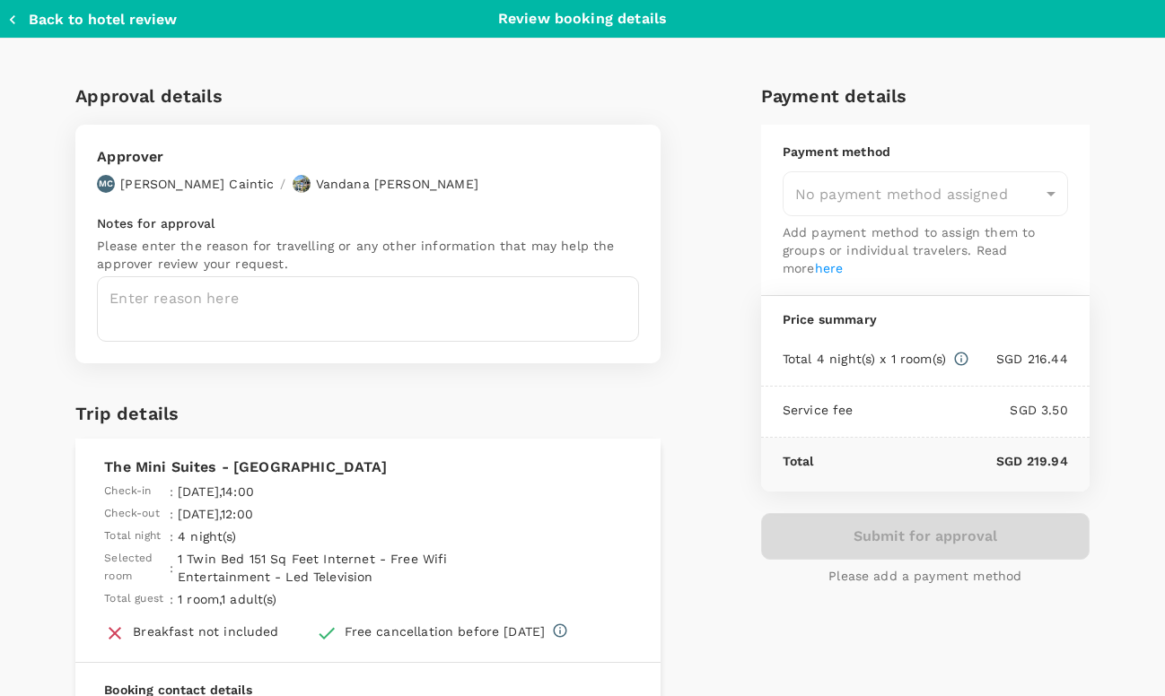
type input "9e3f84f6-e8e2-4b84-9802-540fead0bac2"
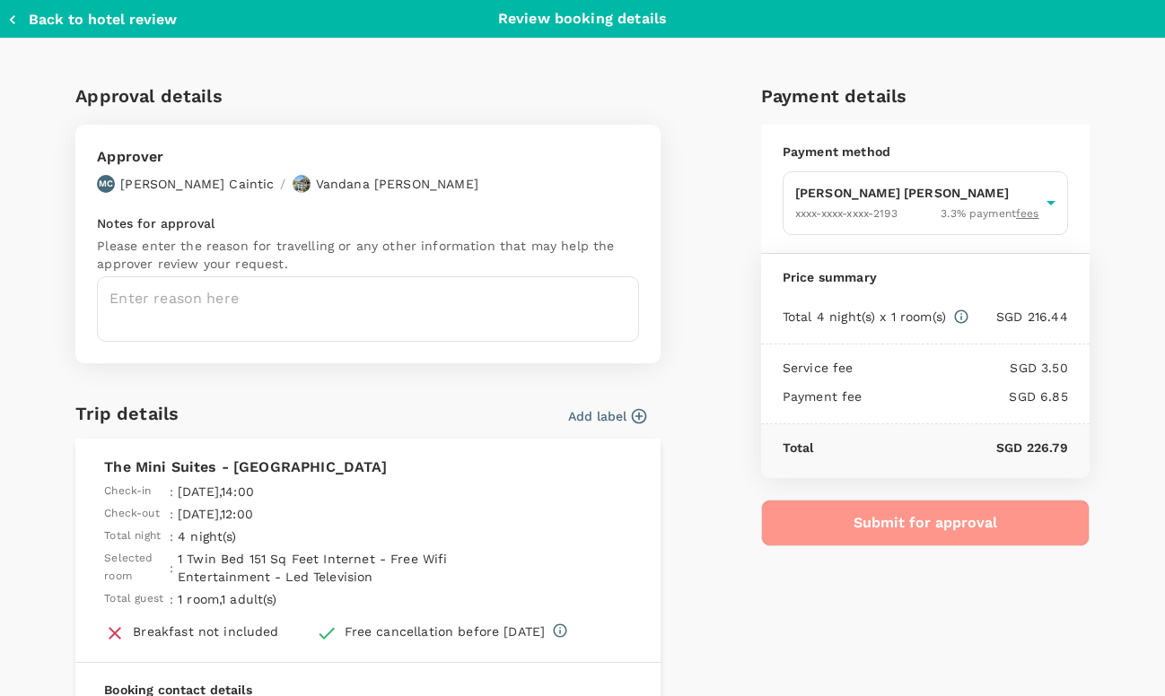
click at [892, 515] on button "Submit for approval" at bounding box center [925, 523] width 328 height 47
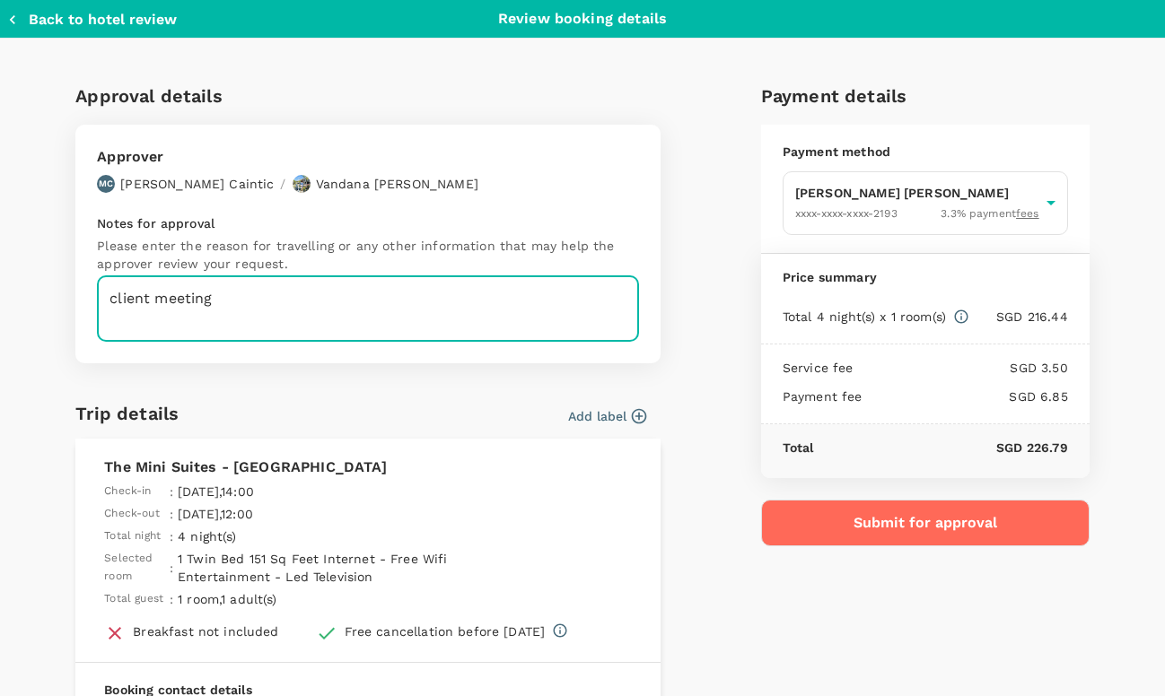
type textarea "client meeting"
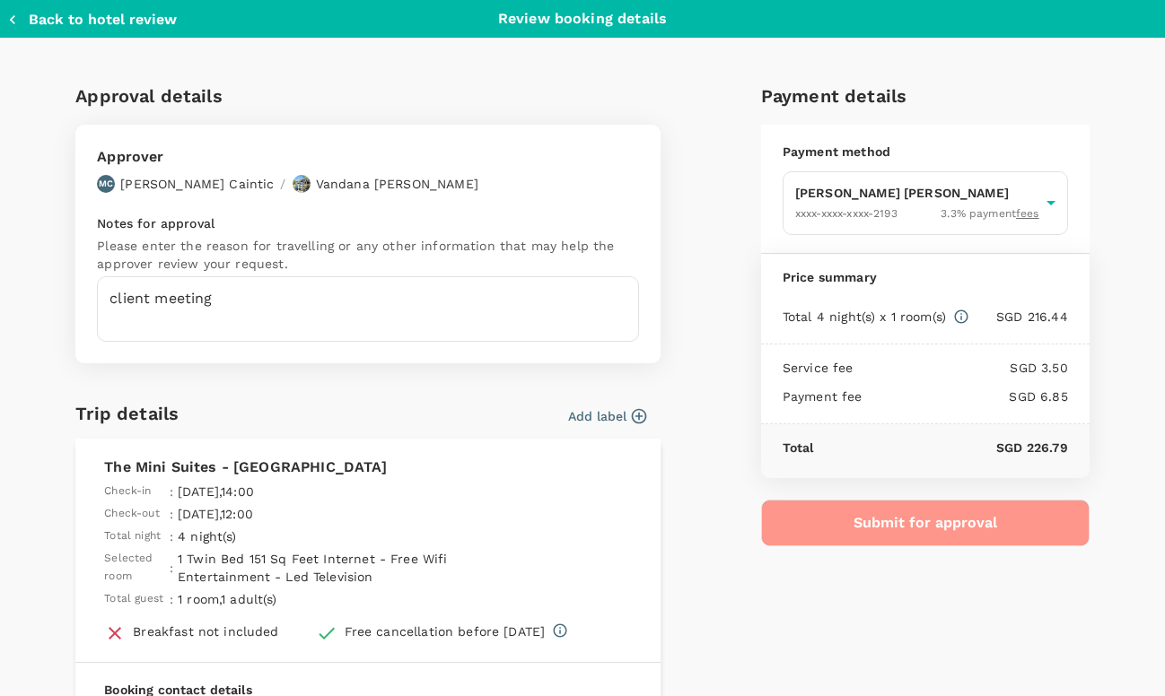
click at [907, 517] on button "Submit for approval" at bounding box center [925, 523] width 328 height 47
